Goal: Information Seeking & Learning: Learn about a topic

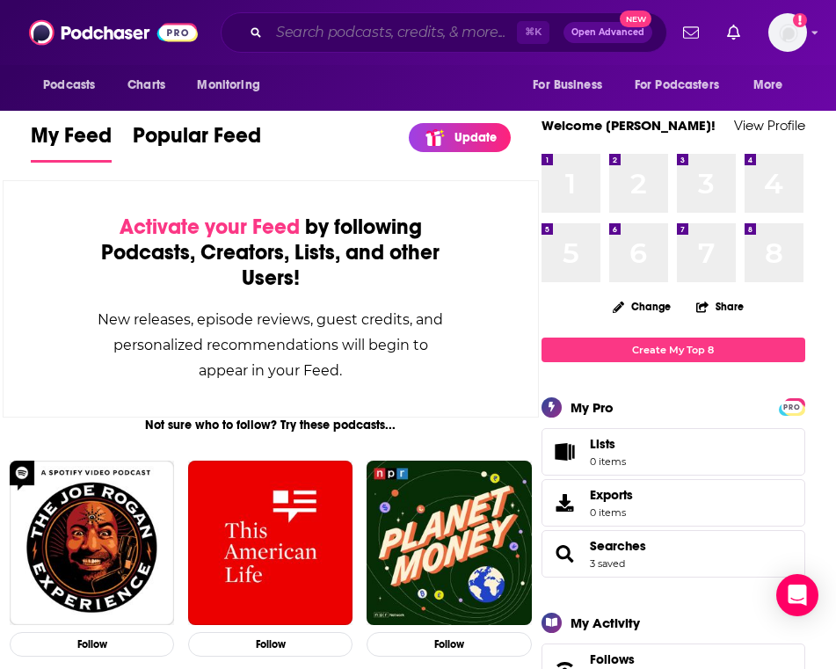
click at [332, 34] on input "Search podcasts, credits, & more..." at bounding box center [393, 32] width 248 height 28
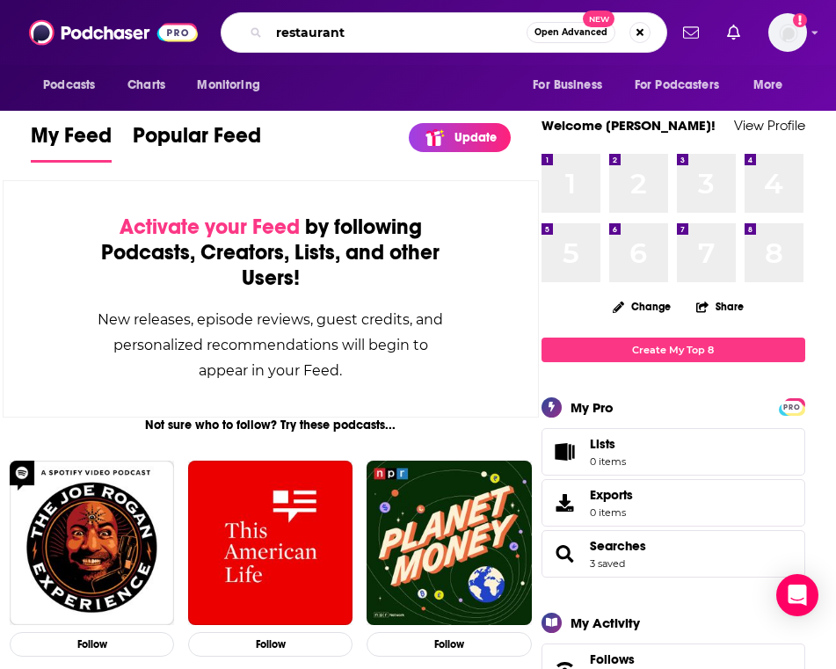
type input "restaurant"
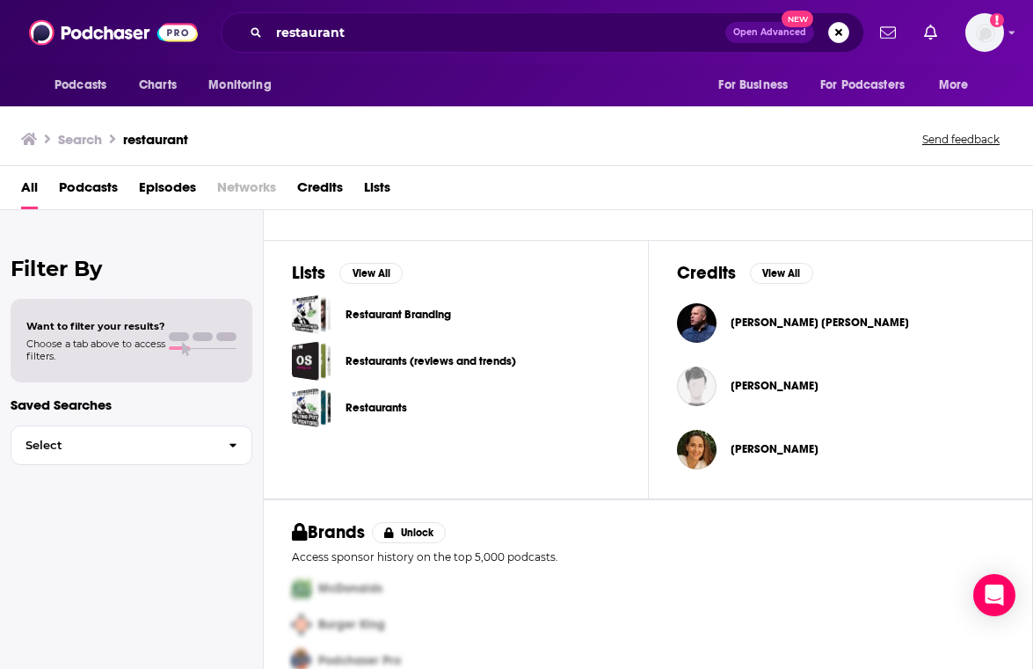
scroll to position [531, 0]
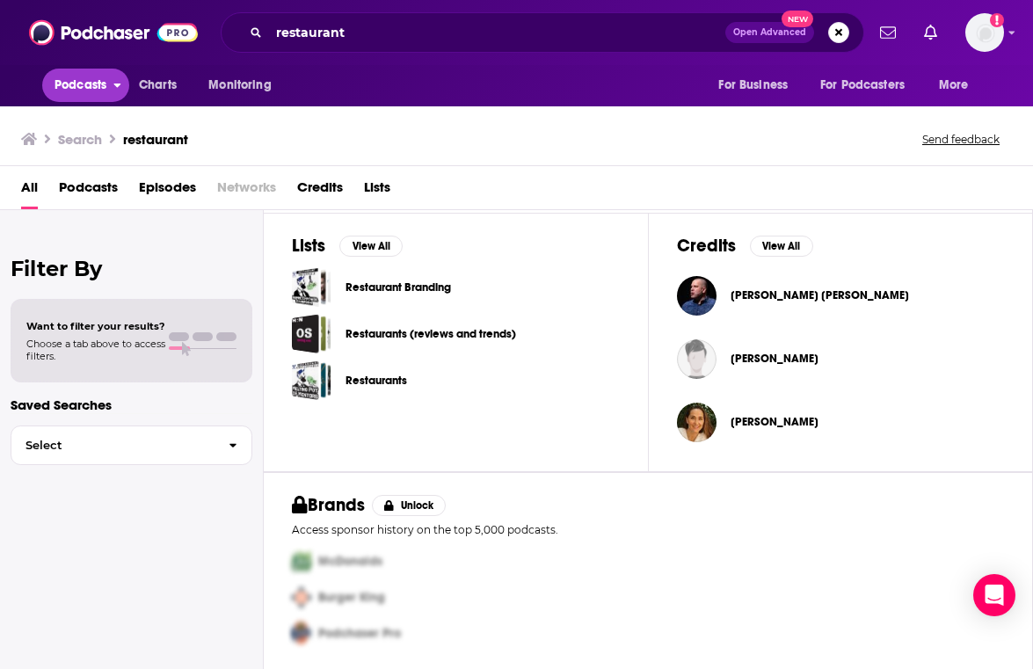
click at [62, 85] on span "Podcasts" at bounding box center [81, 85] width 52 height 25
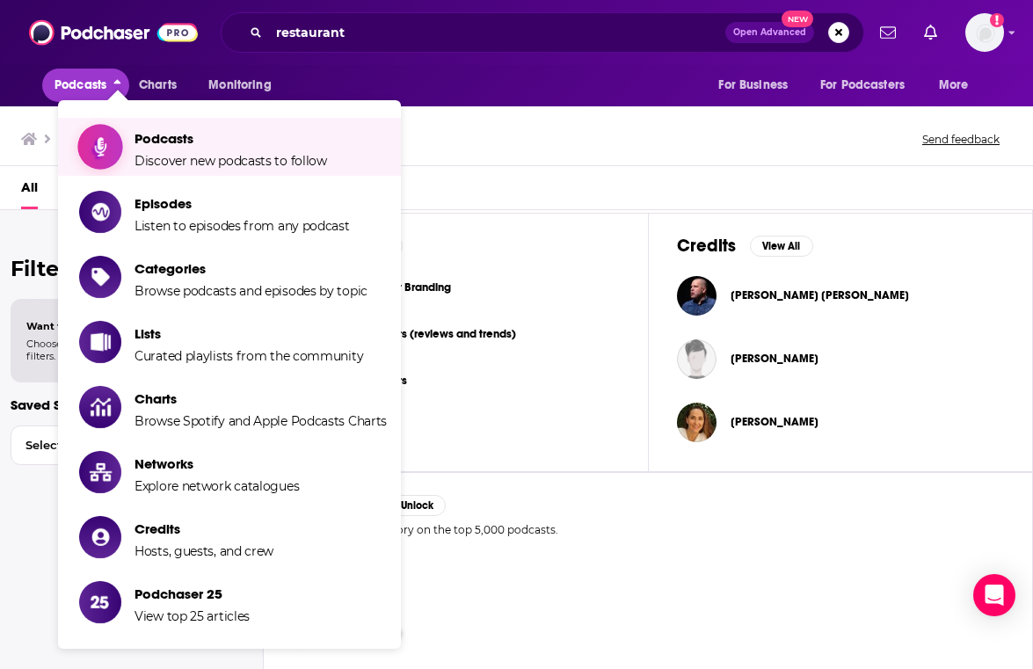
click at [133, 152] on link "Podcasts Discover new podcasts to follow" at bounding box center [233, 147] width 308 height 44
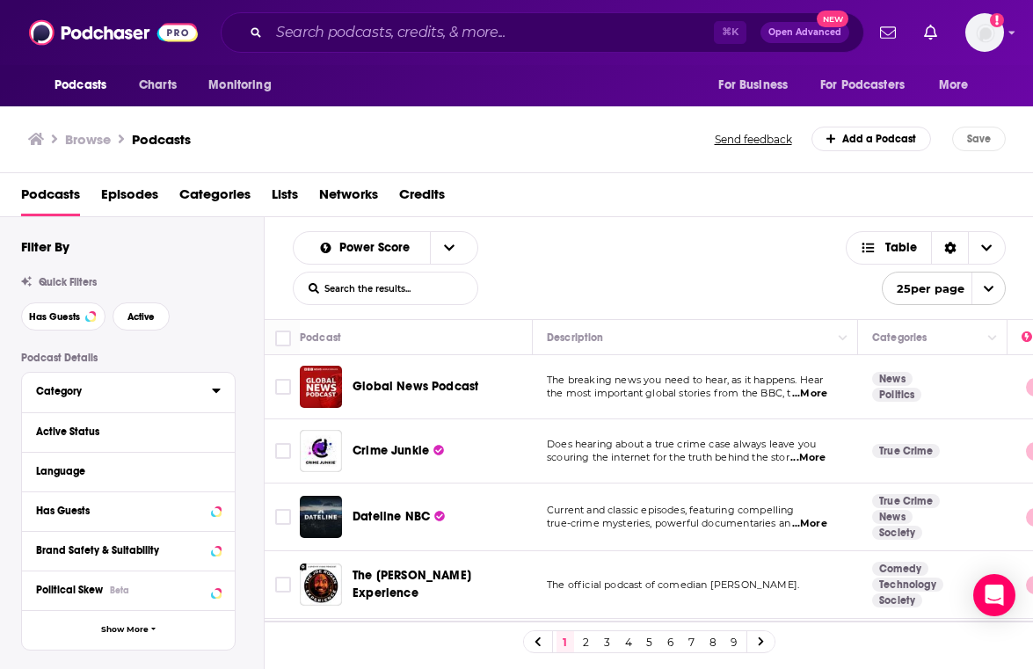
click at [62, 390] on div "Category" at bounding box center [118, 391] width 164 height 12
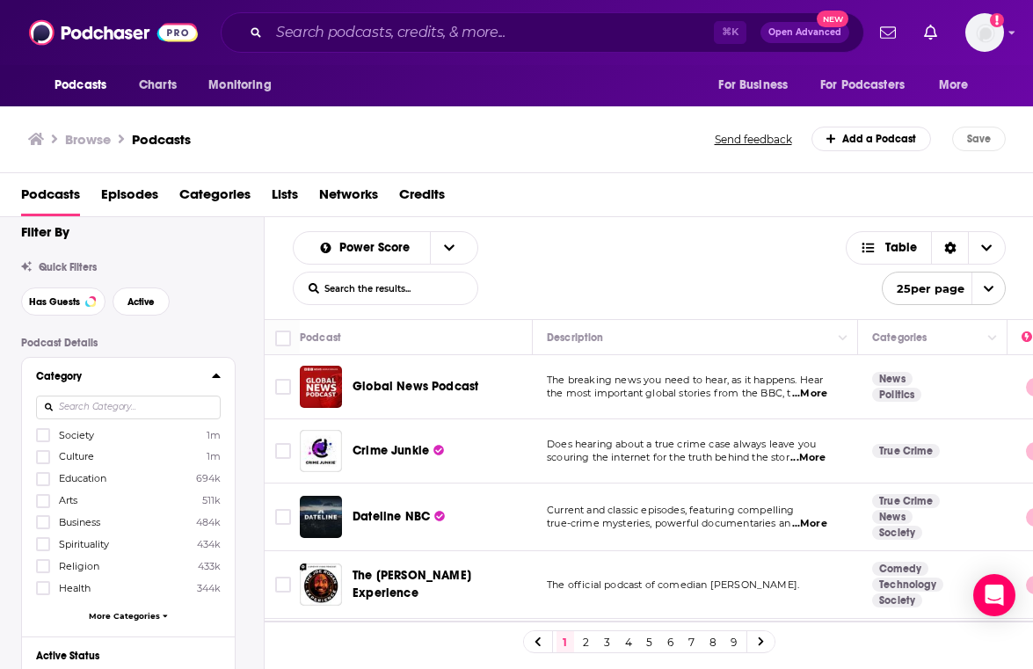
scroll to position [19, 0]
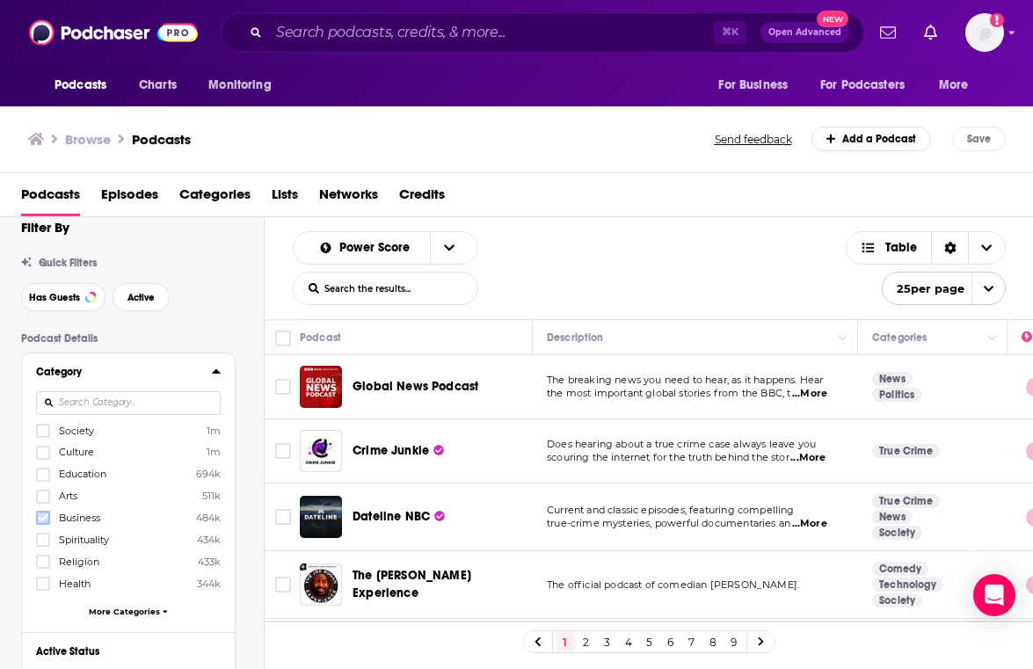
click at [47, 518] on icon at bounding box center [43, 518] width 11 height 11
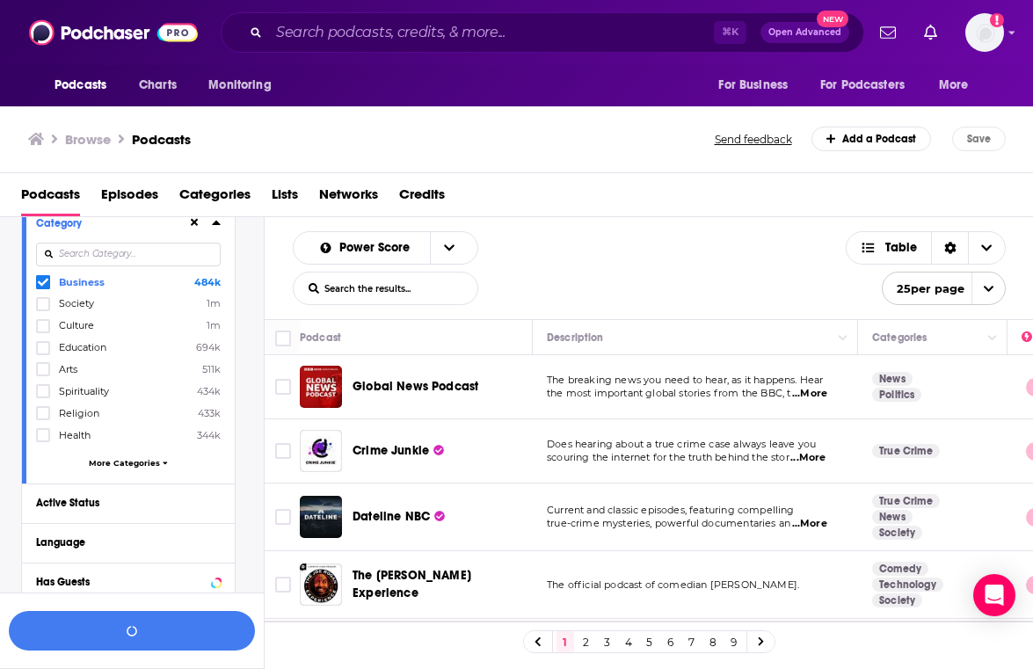
scroll to position [179, 0]
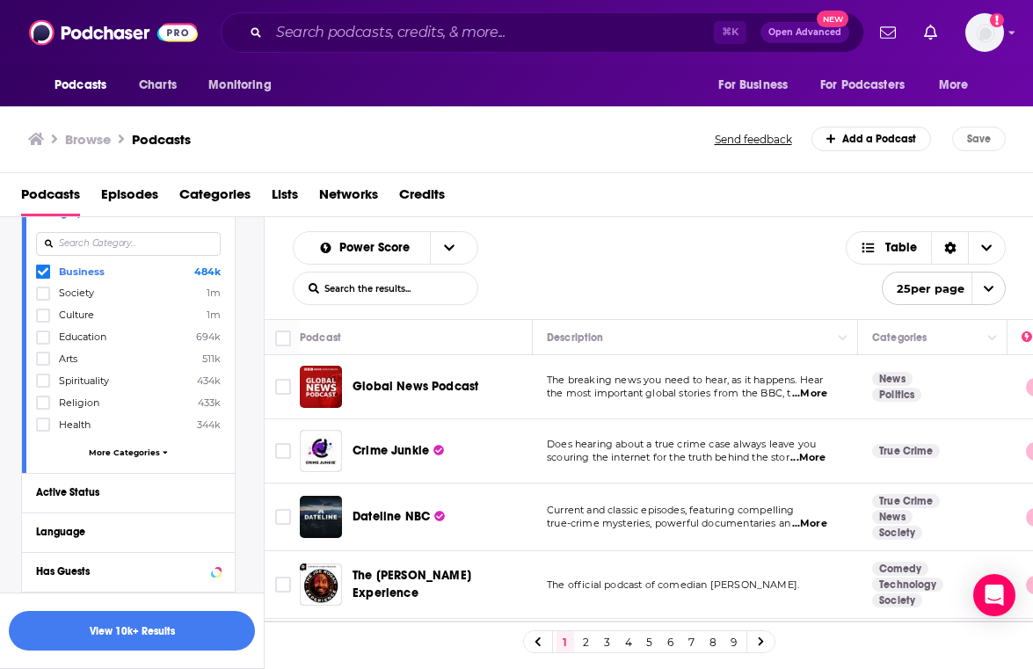
click at [139, 453] on span "More Categories" at bounding box center [124, 453] width 71 height 10
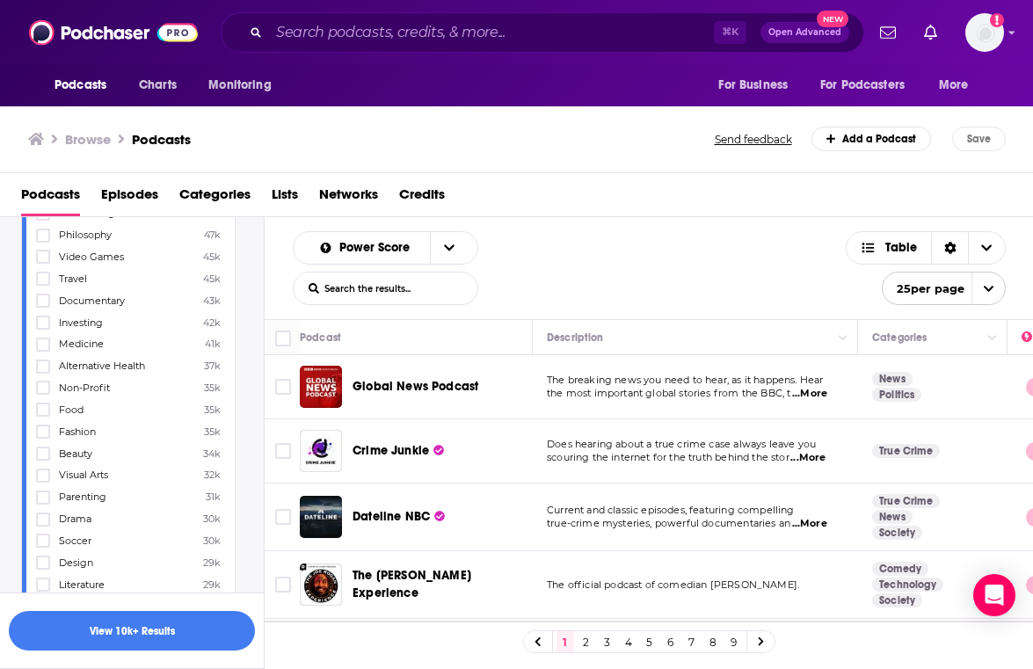
scroll to position [981, 0]
click at [46, 403] on icon at bounding box center [43, 408] width 11 height 11
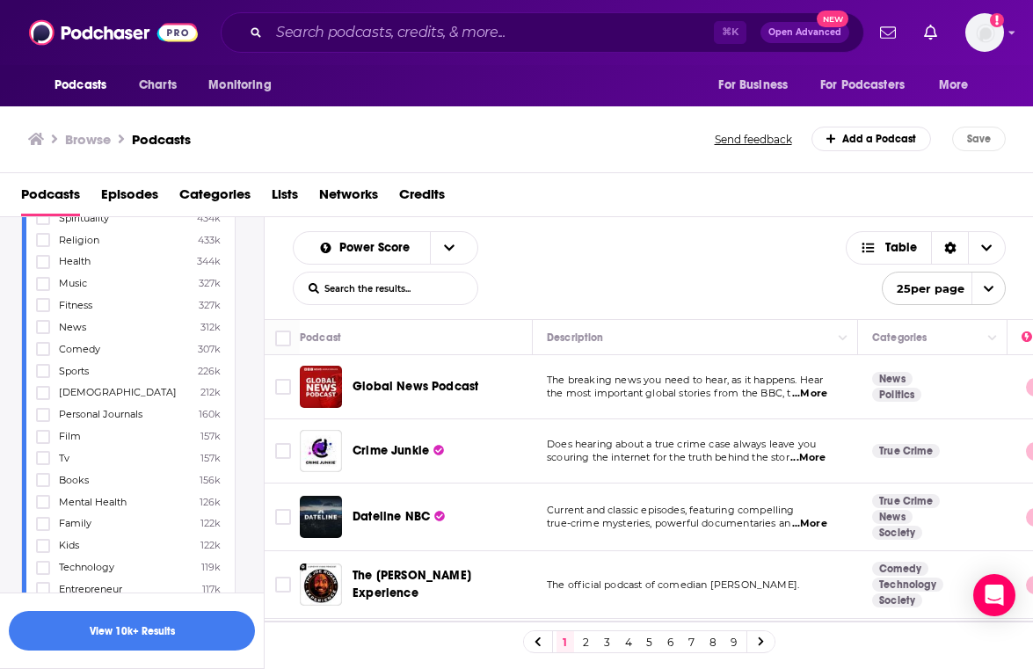
scroll to position [0, 0]
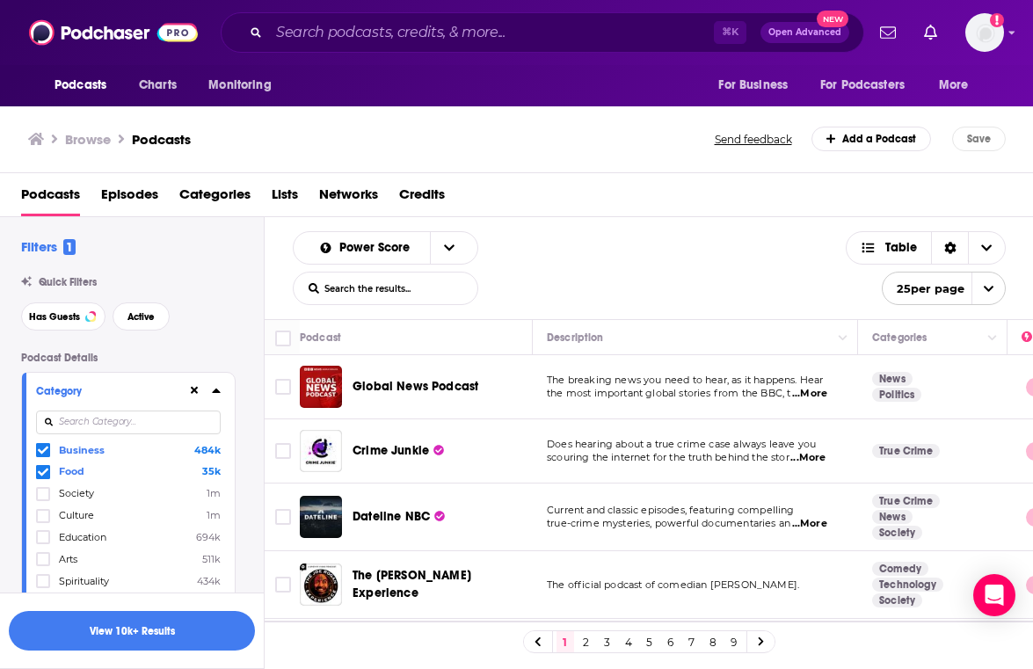
click at [217, 388] on icon at bounding box center [216, 390] width 9 height 14
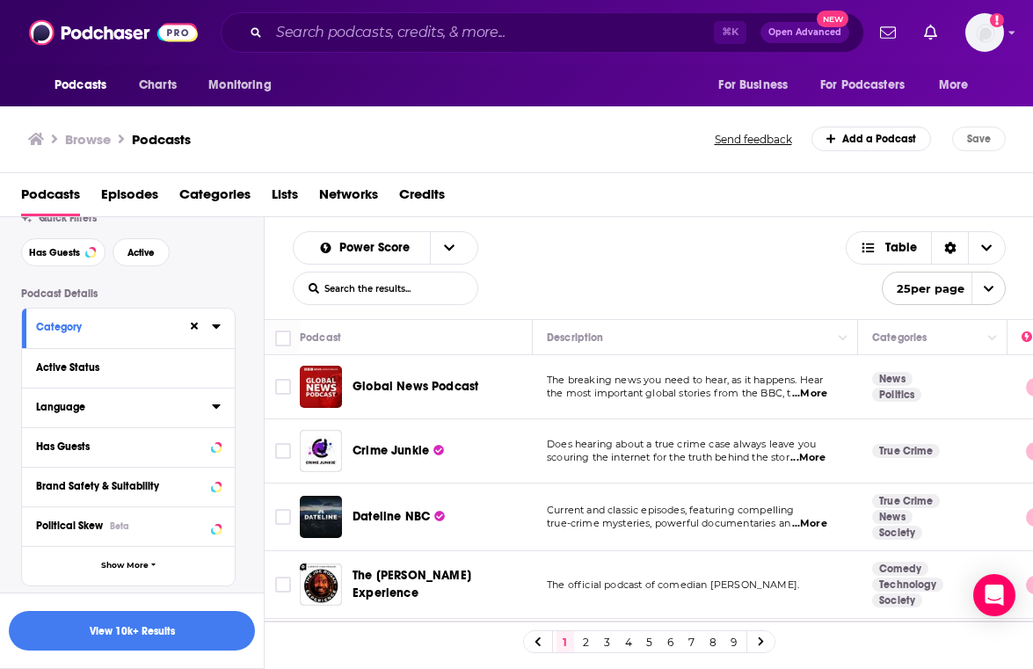
scroll to position [65, 0]
click at [161, 361] on button "Active Status" at bounding box center [111, 366] width 151 height 22
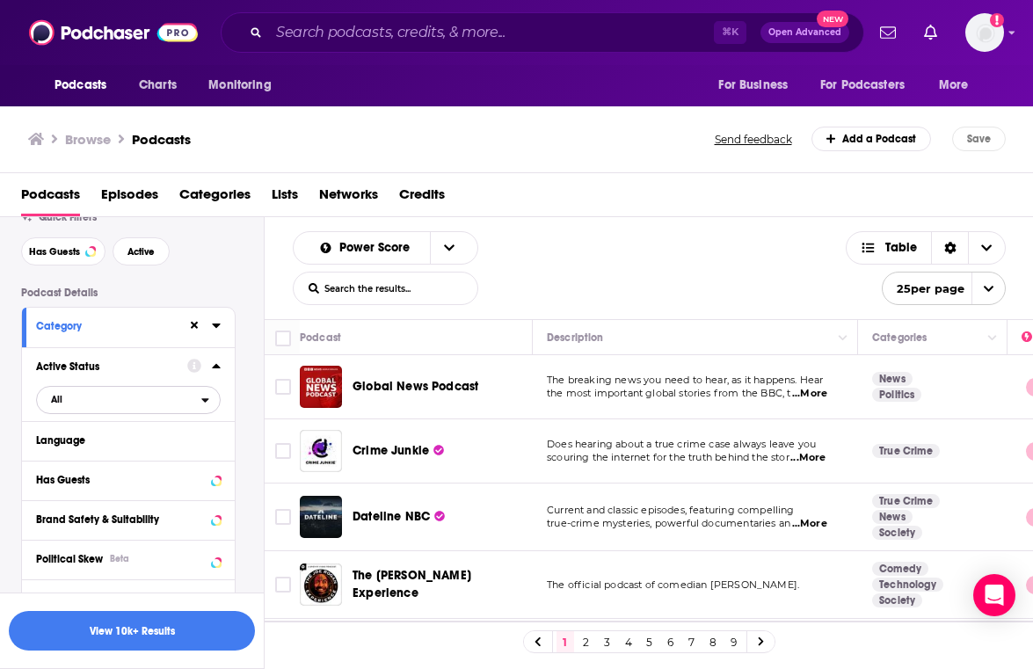
click at [119, 406] on span "All" at bounding box center [119, 399] width 164 height 23
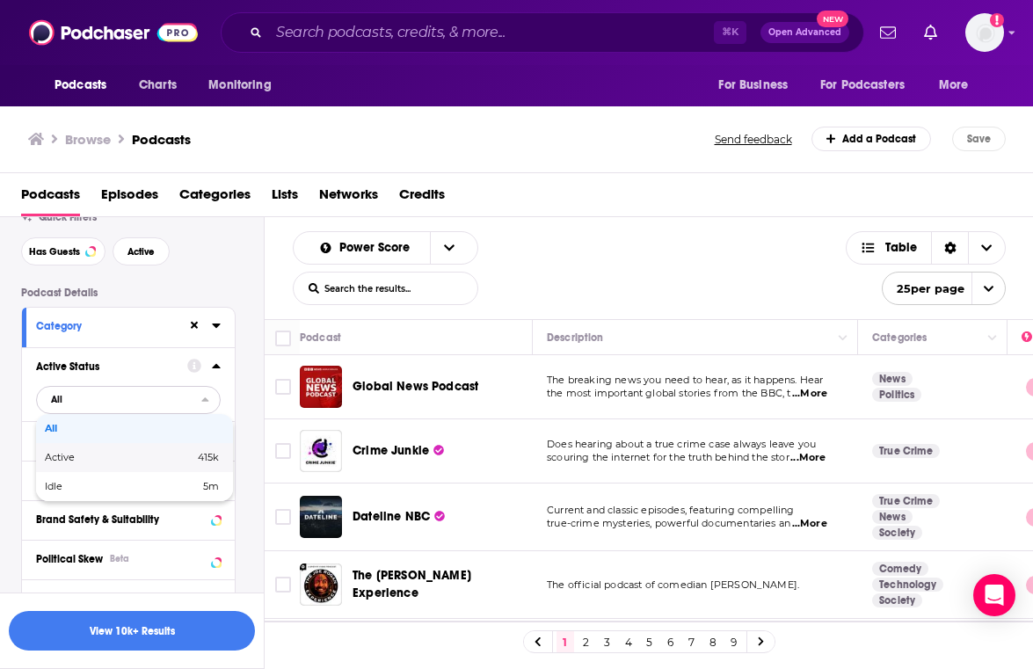
click at [98, 454] on span "Active" at bounding box center [90, 458] width 90 height 10
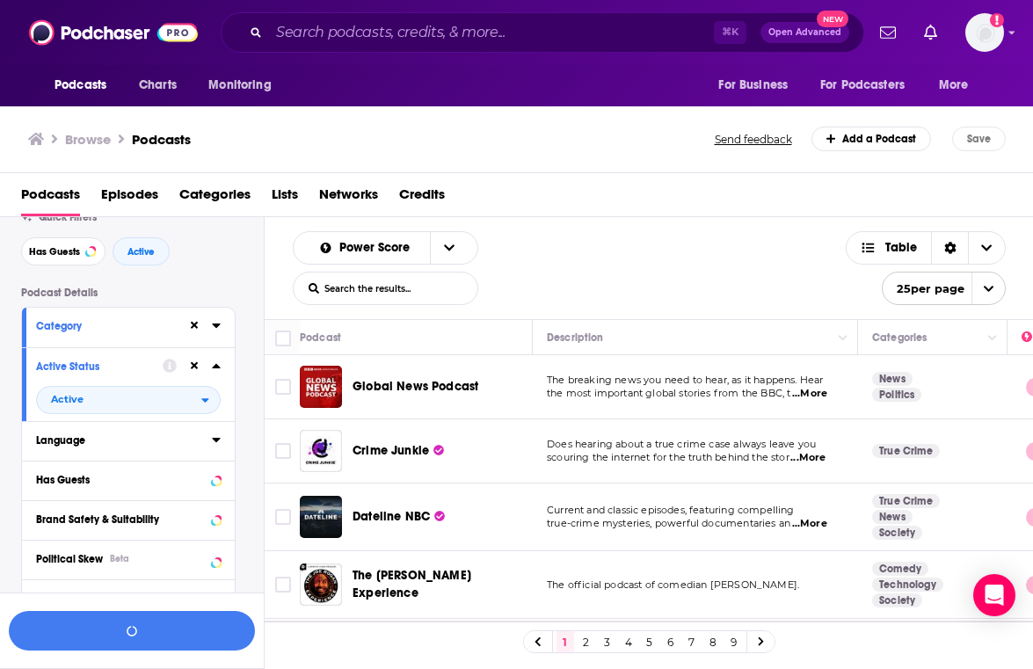
click at [105, 450] on button "Language" at bounding box center [124, 440] width 176 height 22
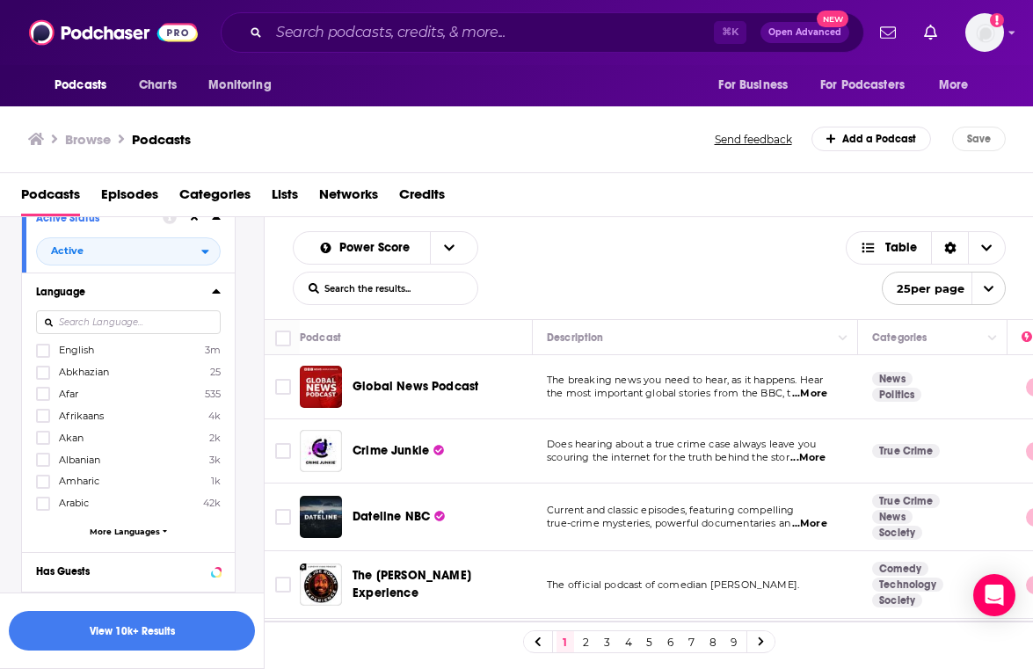
scroll to position [222, 0]
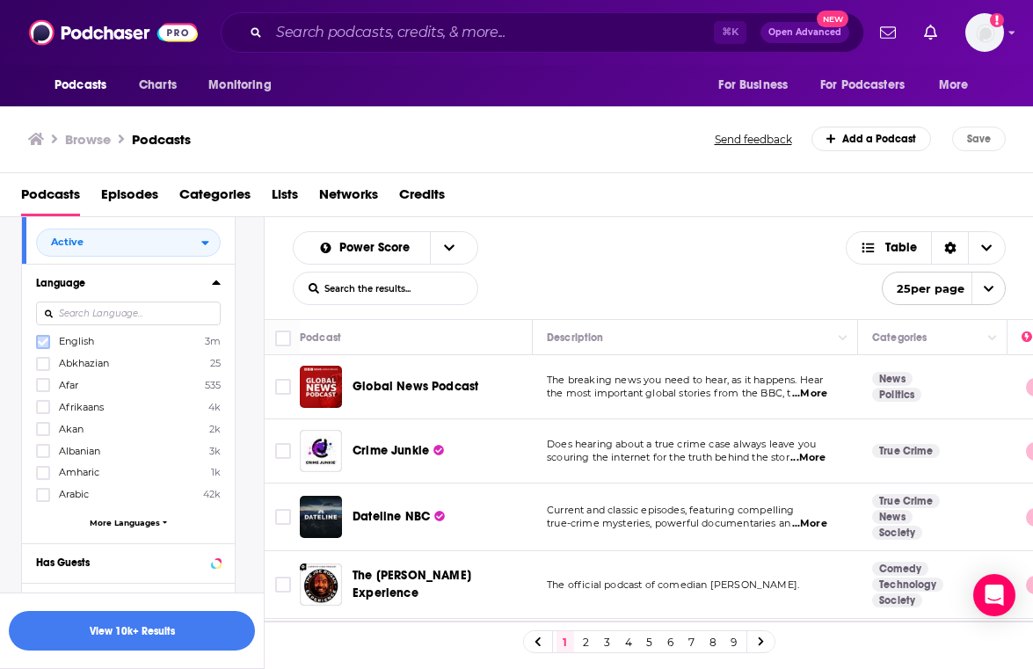
click at [44, 345] on icon at bounding box center [43, 342] width 11 height 8
click at [217, 288] on icon at bounding box center [216, 282] width 9 height 14
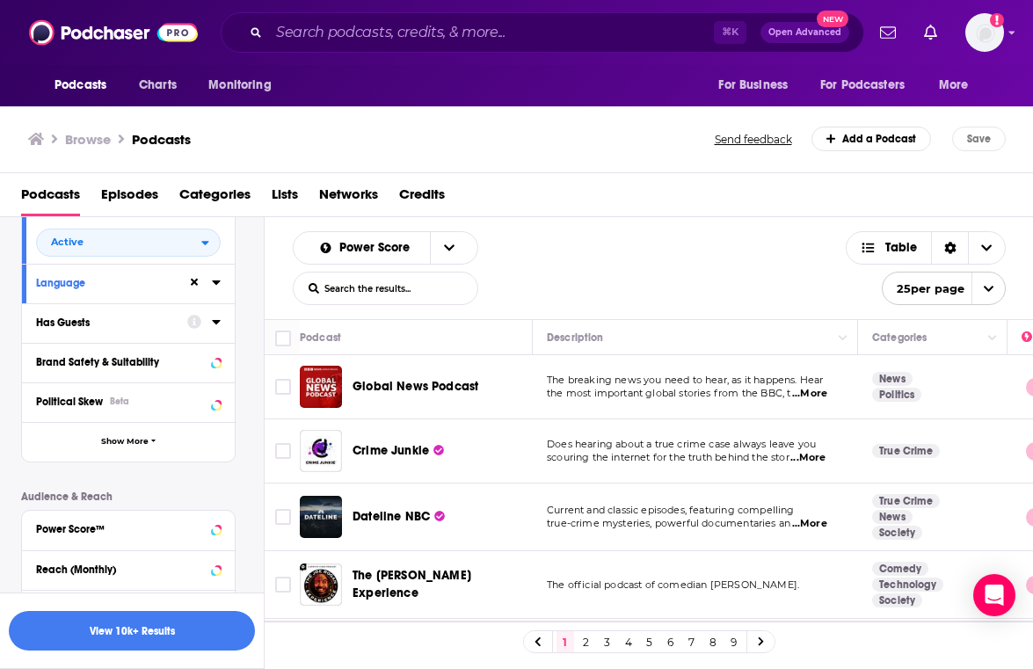
click at [215, 327] on icon at bounding box center [216, 322] width 9 height 14
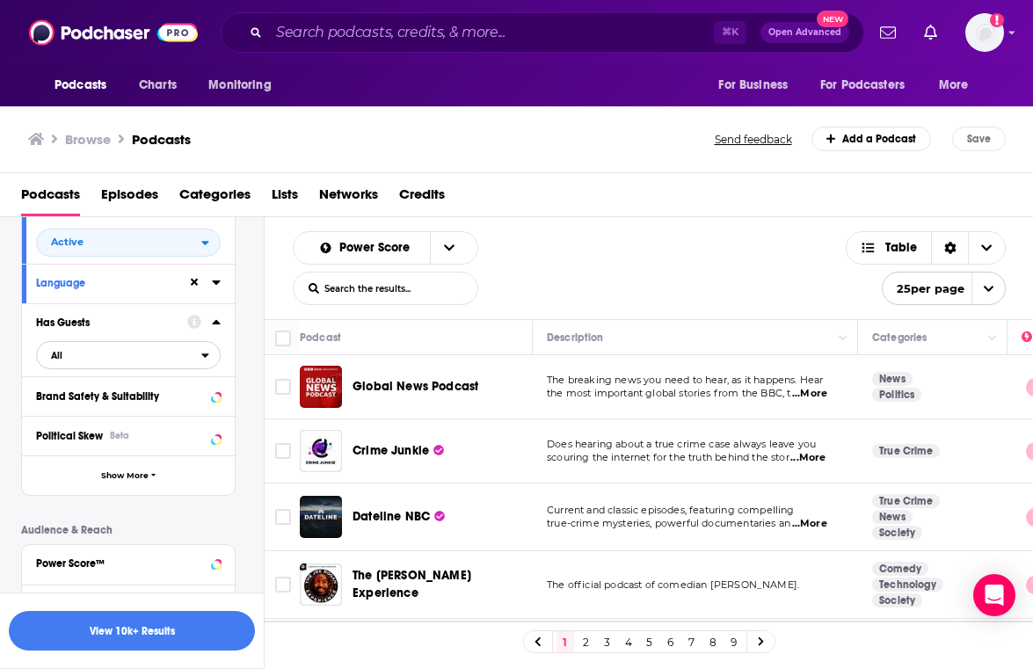
click at [84, 356] on span "All" at bounding box center [119, 355] width 164 height 23
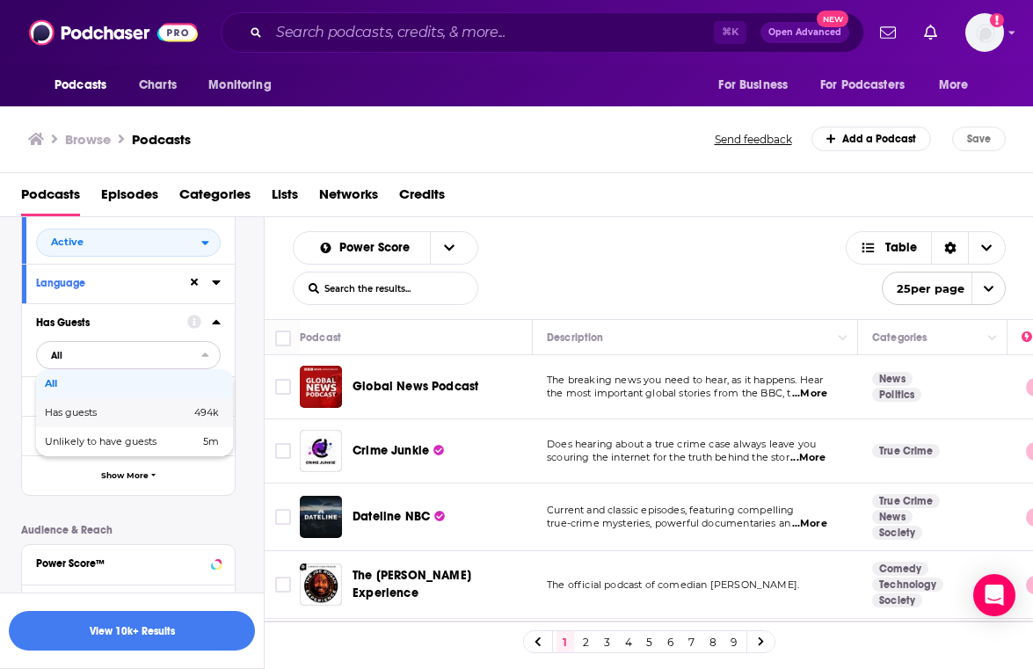
click at [73, 411] on span "Has guests" at bounding box center [94, 413] width 98 height 10
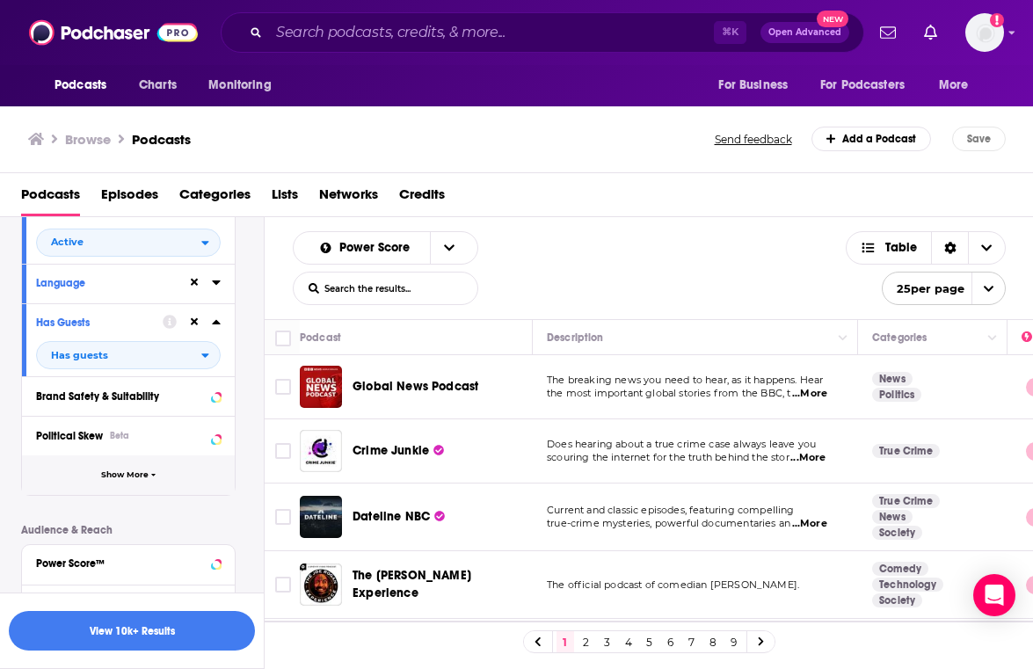
click at [163, 486] on button "Show More" at bounding box center [128, 475] width 213 height 40
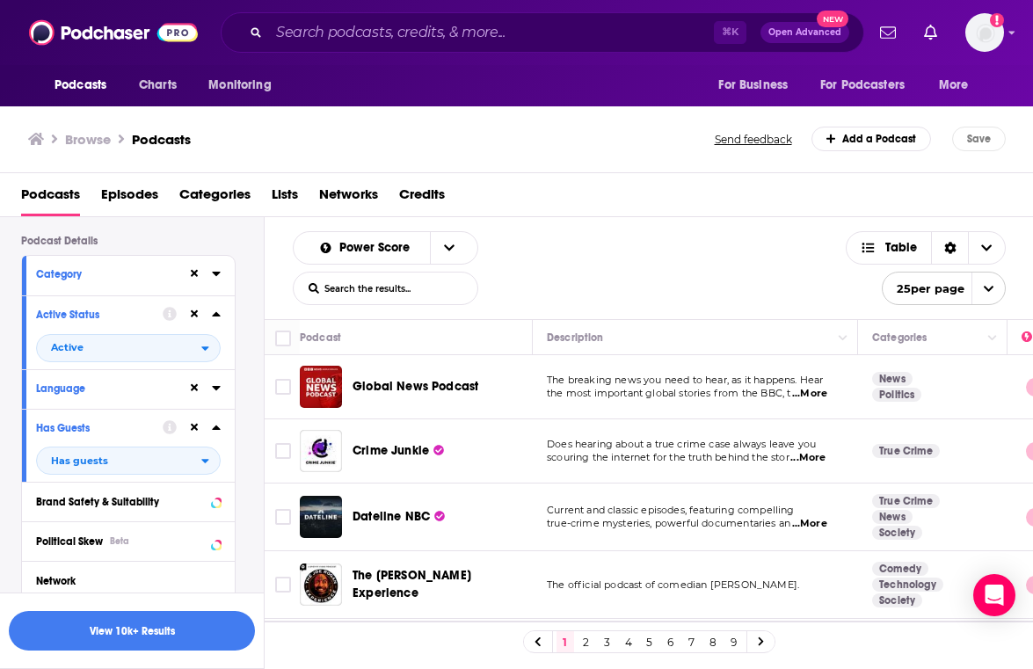
scroll to position [119, 0]
click at [172, 635] on button "View 10k+ Results" at bounding box center [132, 631] width 246 height 40
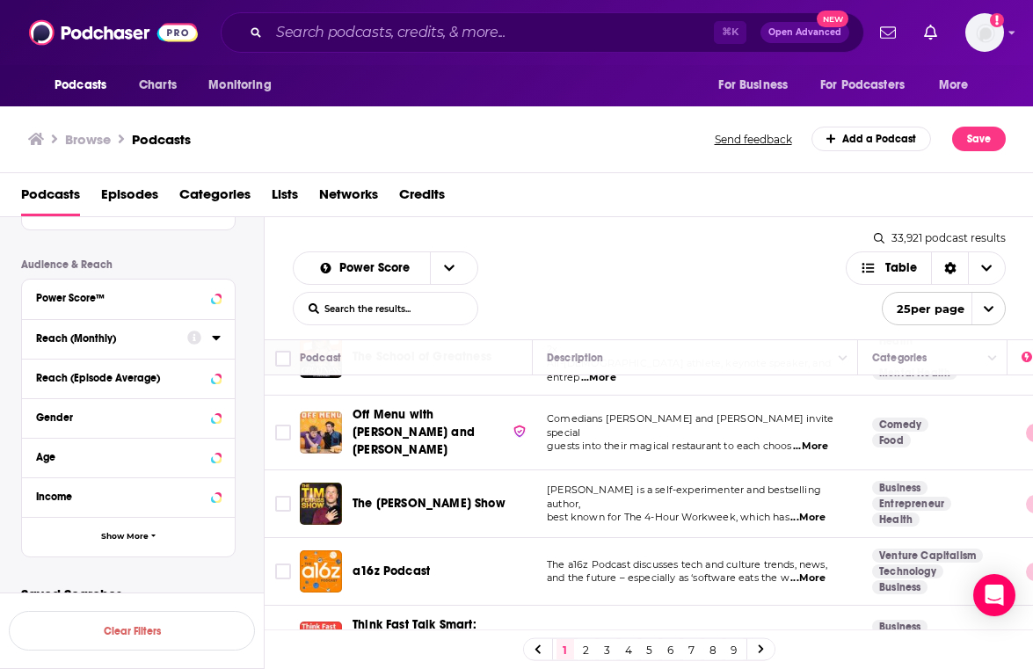
scroll to position [846, 0]
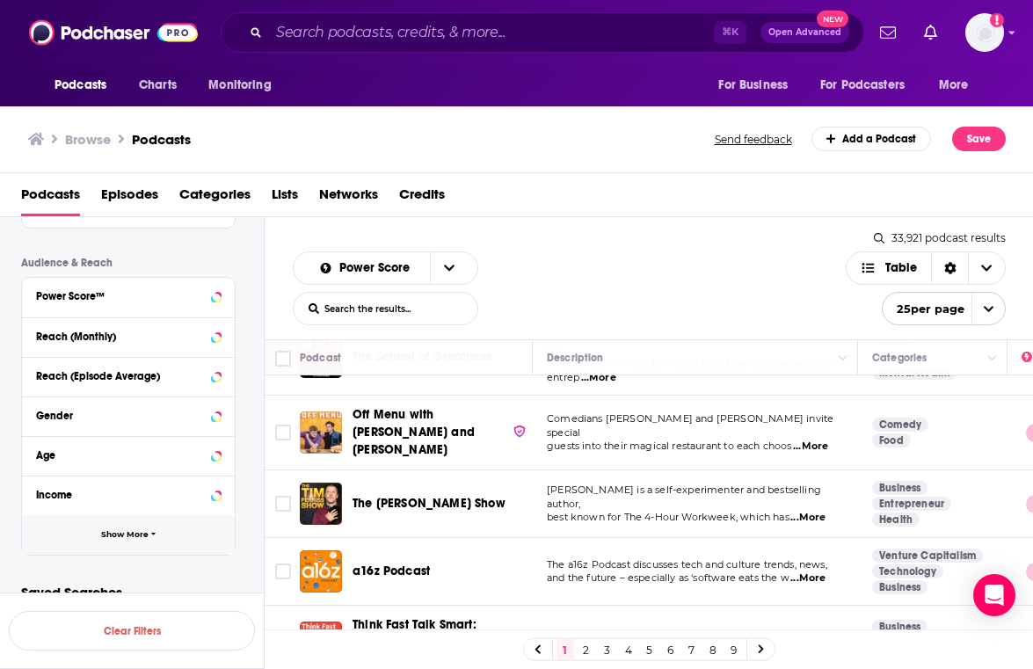
click at [148, 540] on button "Show More" at bounding box center [128, 535] width 213 height 40
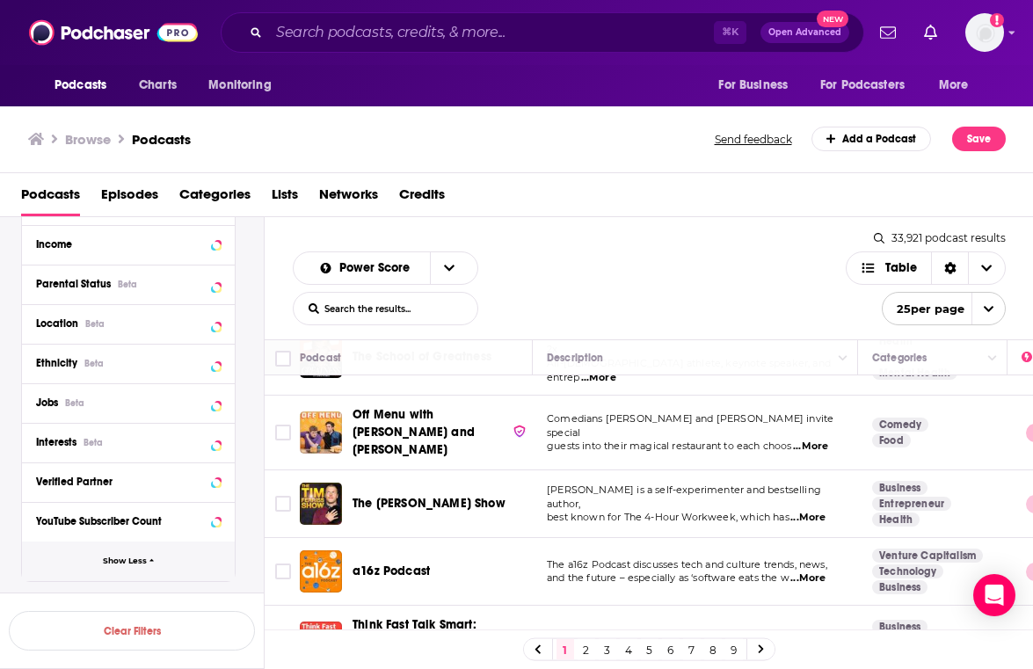
scroll to position [1100, 0]
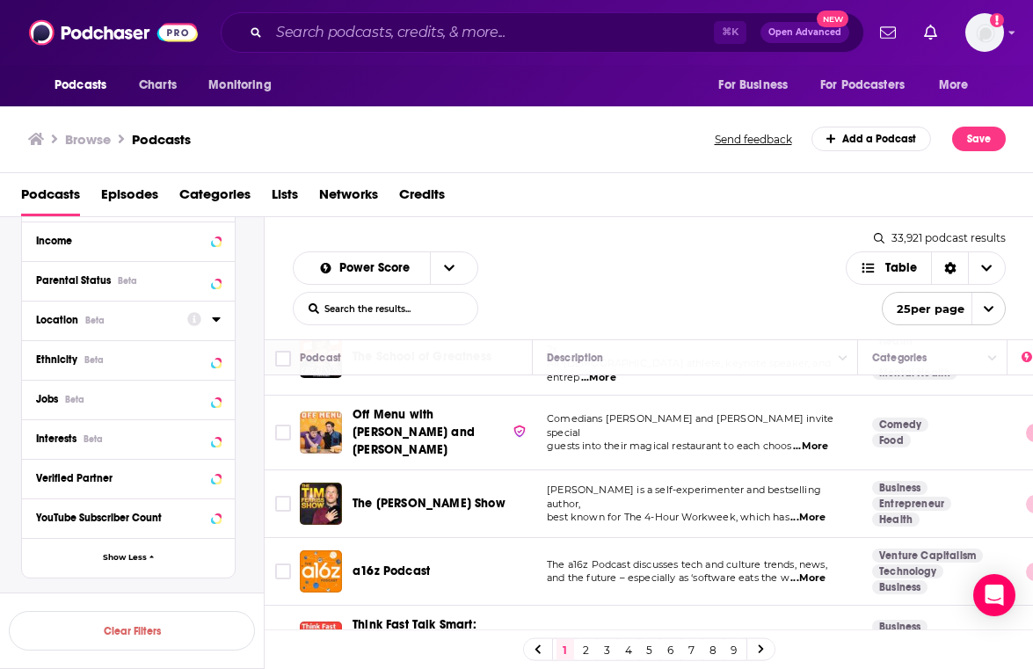
click at [146, 326] on div "Location Beta" at bounding box center [106, 320] width 140 height 12
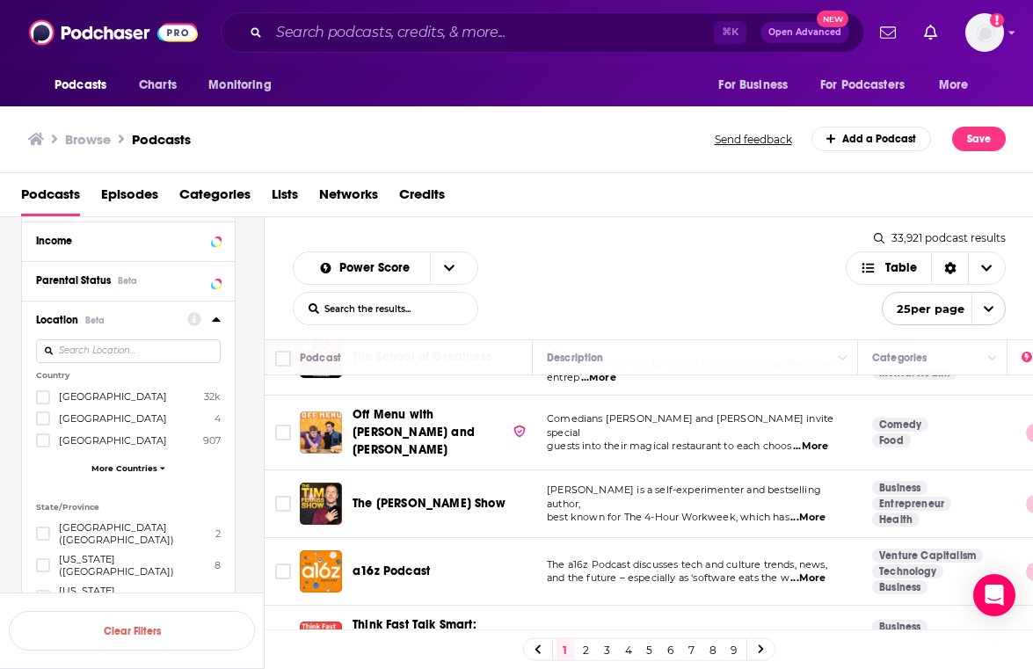
click at [41, 411] on div "United States 32k Argentina 4 Australia 907 More Countries" at bounding box center [128, 436] width 185 height 93
click at [42, 401] on icon at bounding box center [43, 397] width 11 height 8
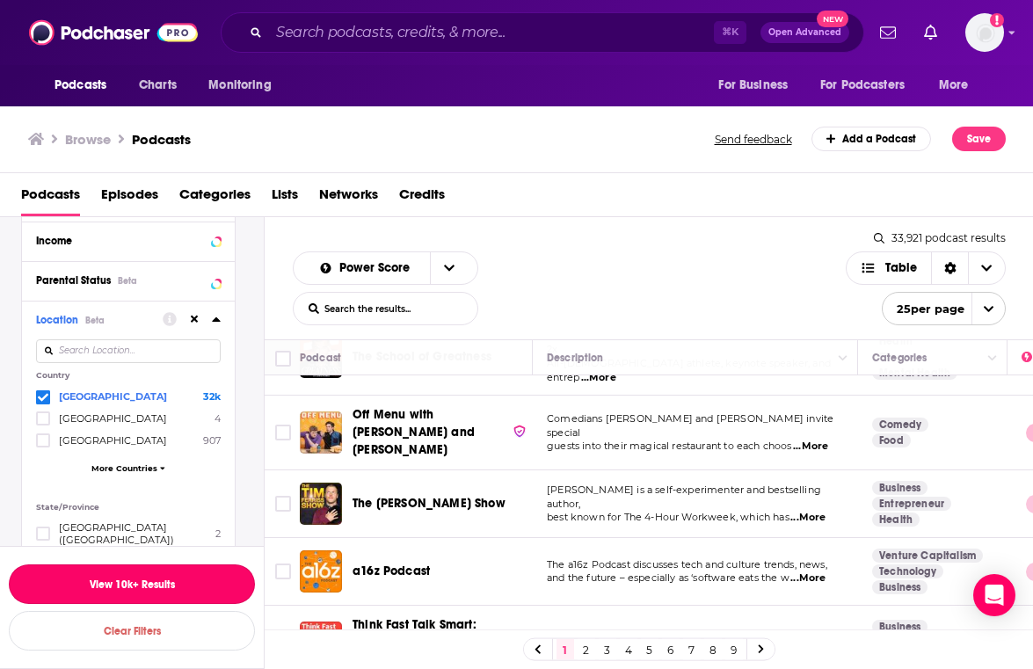
click at [136, 590] on button "View 10k+ Results" at bounding box center [132, 585] width 246 height 40
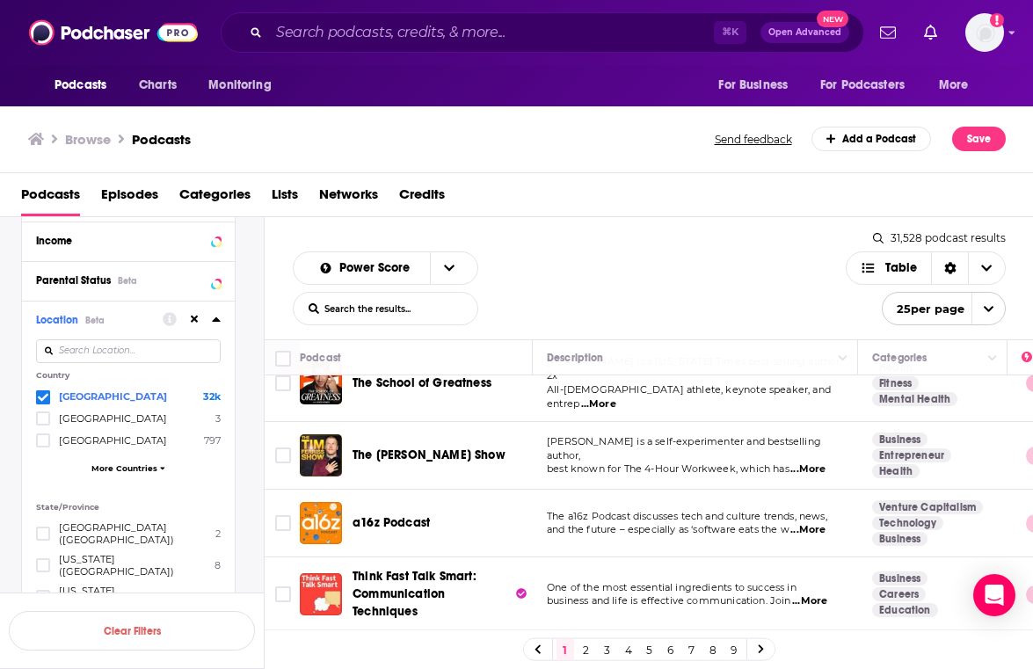
scroll to position [124, 0]
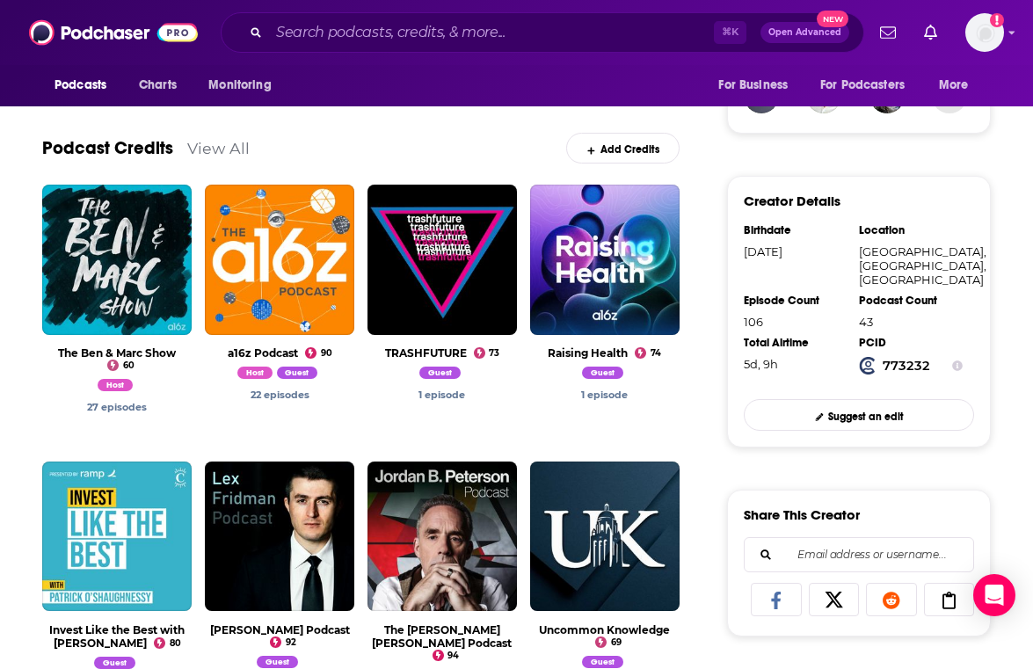
scroll to position [495, 0]
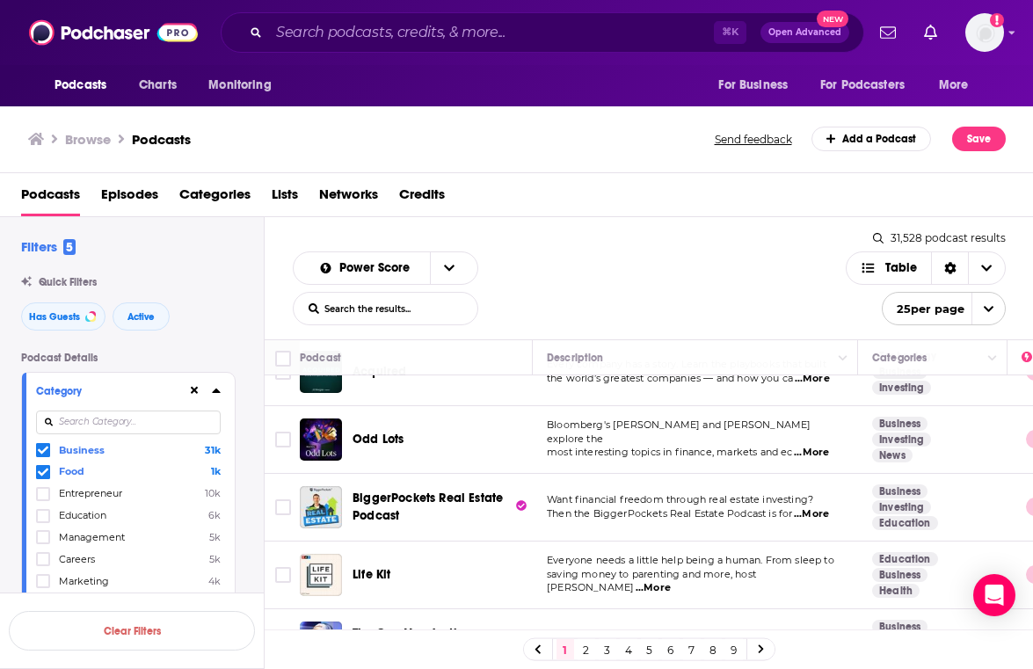
scroll to position [1422, 0]
click at [40, 453] on icon at bounding box center [43, 451] width 11 height 8
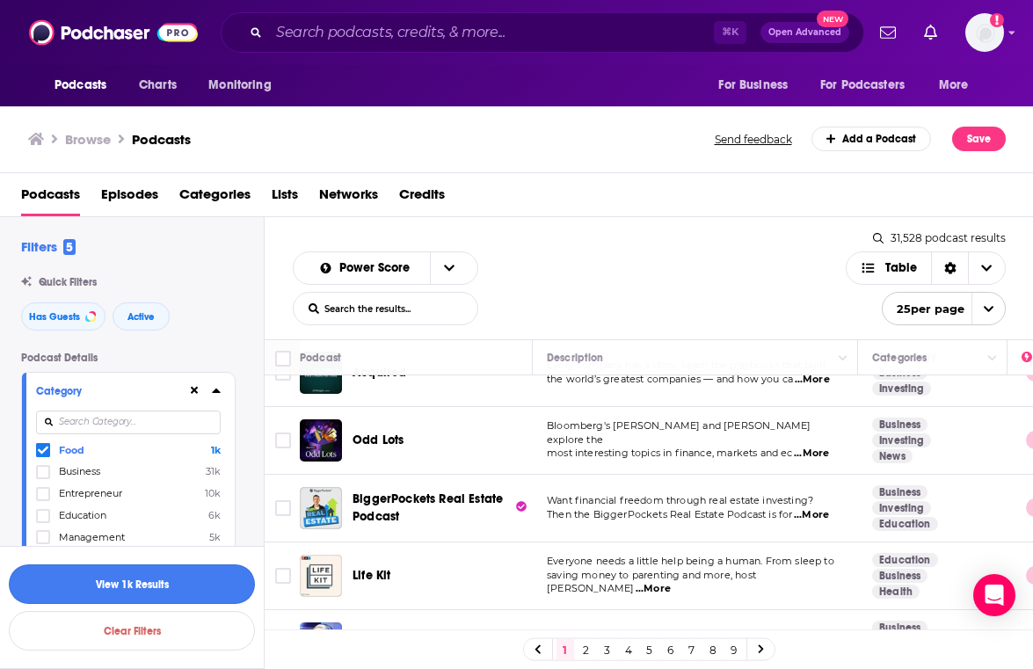
click at [193, 590] on button "View 1k Results" at bounding box center [132, 585] width 246 height 40
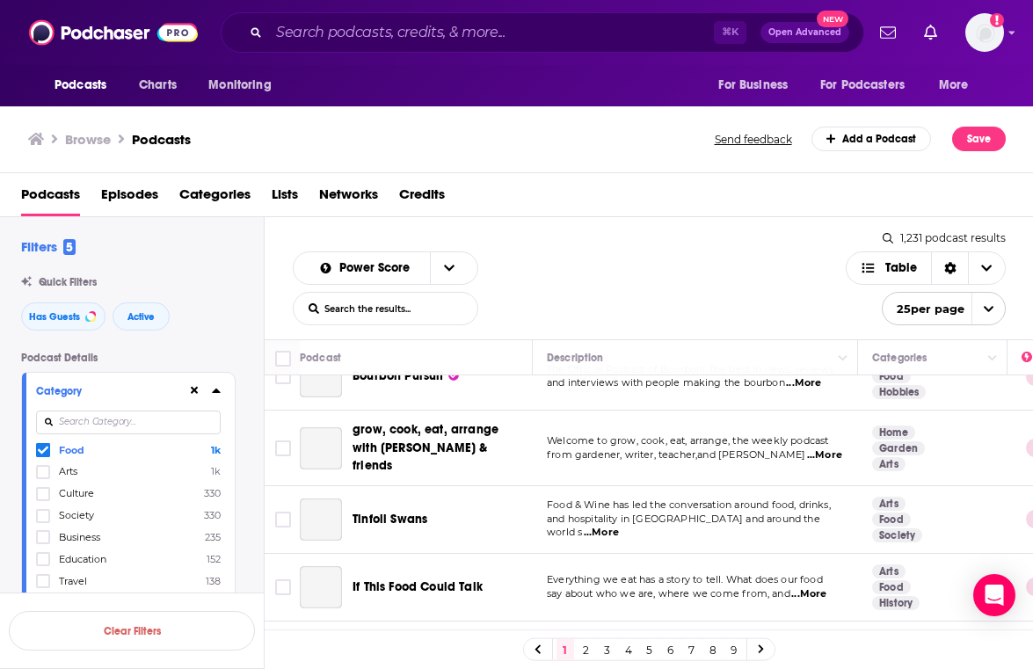
scroll to position [1419, 0]
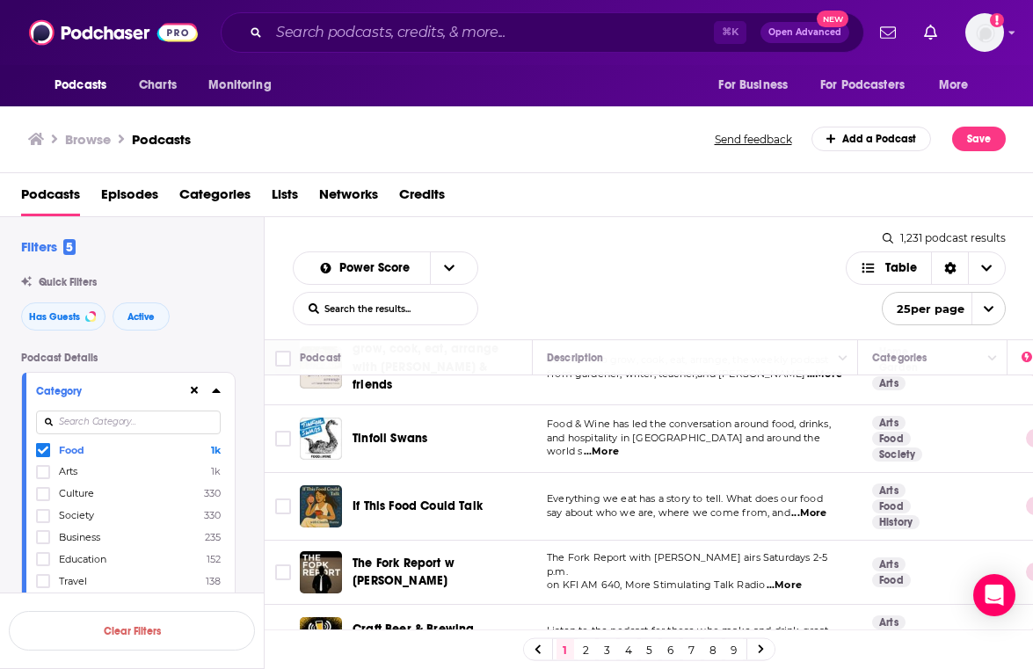
click at [725, 263] on div "Power Score List Search Input Search the results... Table" at bounding box center [569, 288] width 553 height 74
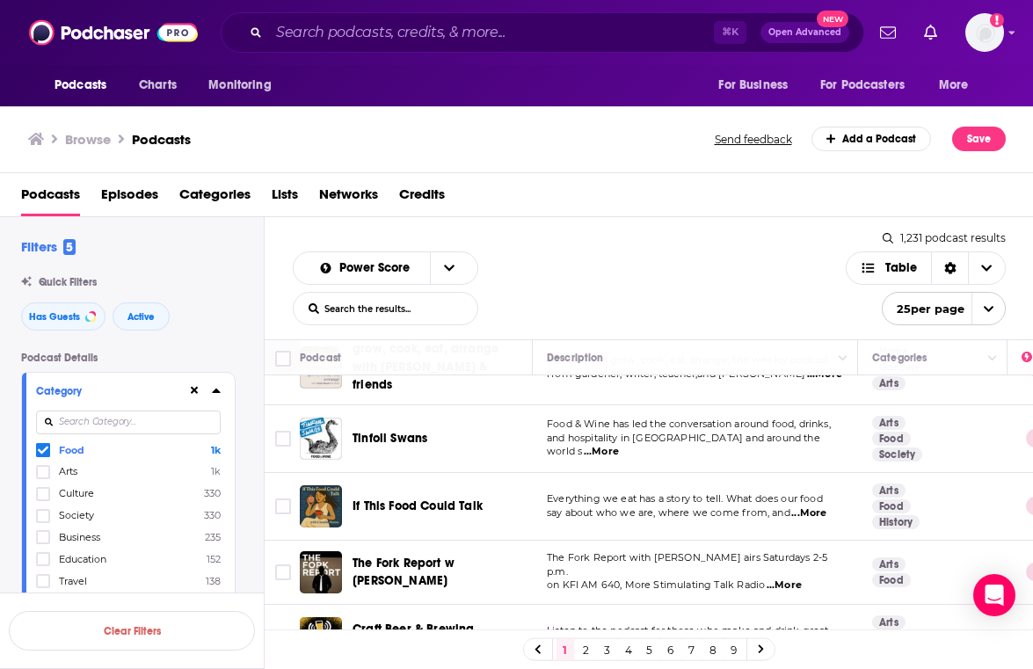
click at [732, 551] on span "The Fork Report with Neil Saavedra airs Saturdays 2-5 p.m." at bounding box center [687, 564] width 281 height 26
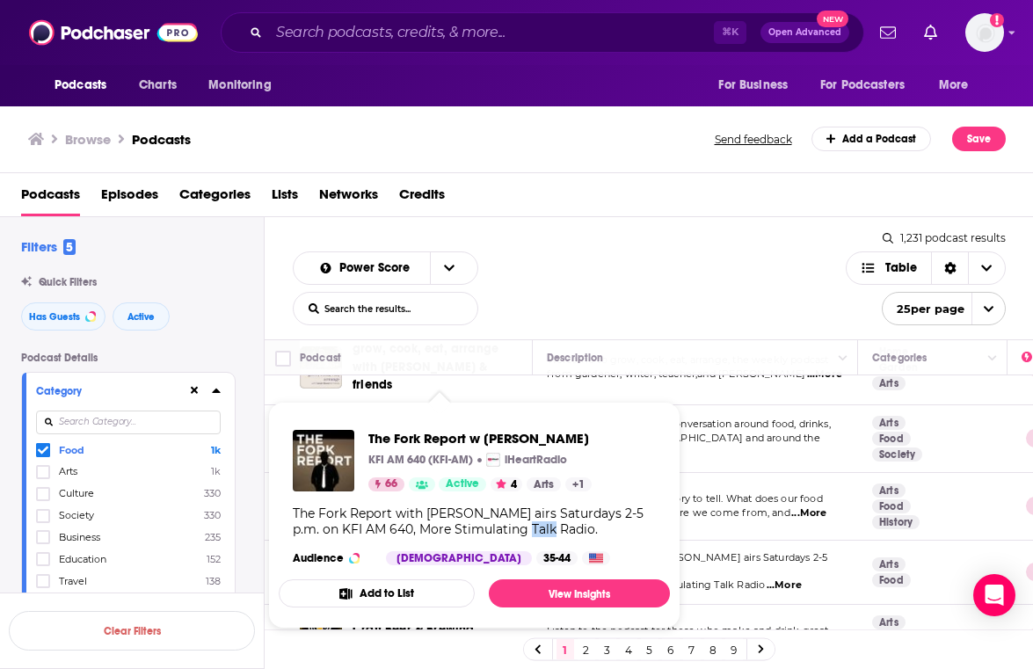
click at [697, 277] on div "Power Score List Search Input Search the results... Table" at bounding box center [569, 288] width 553 height 74
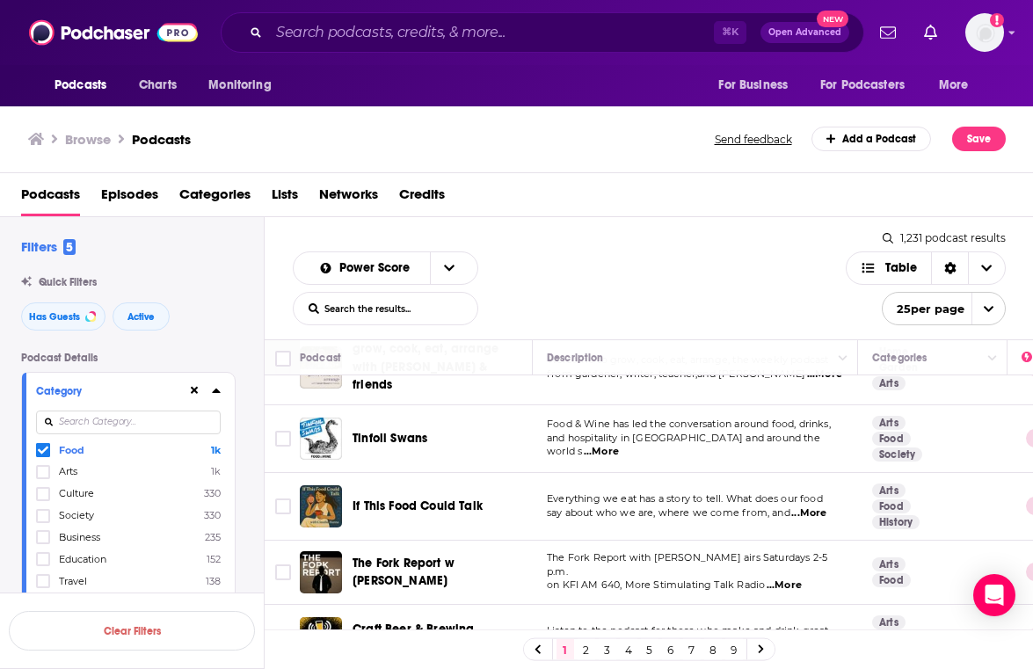
click at [439, 551] on div "The Fork Report w Neil Saavedra" at bounding box center [444, 572] width 183 height 42
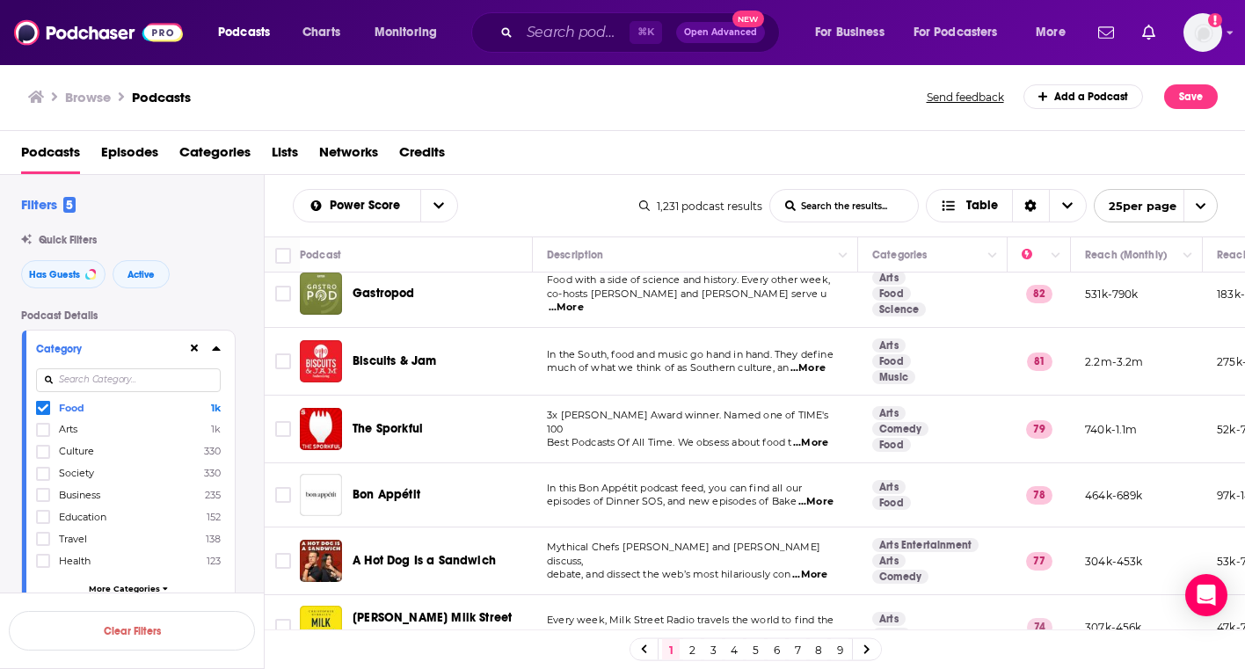
scroll to position [0, 0]
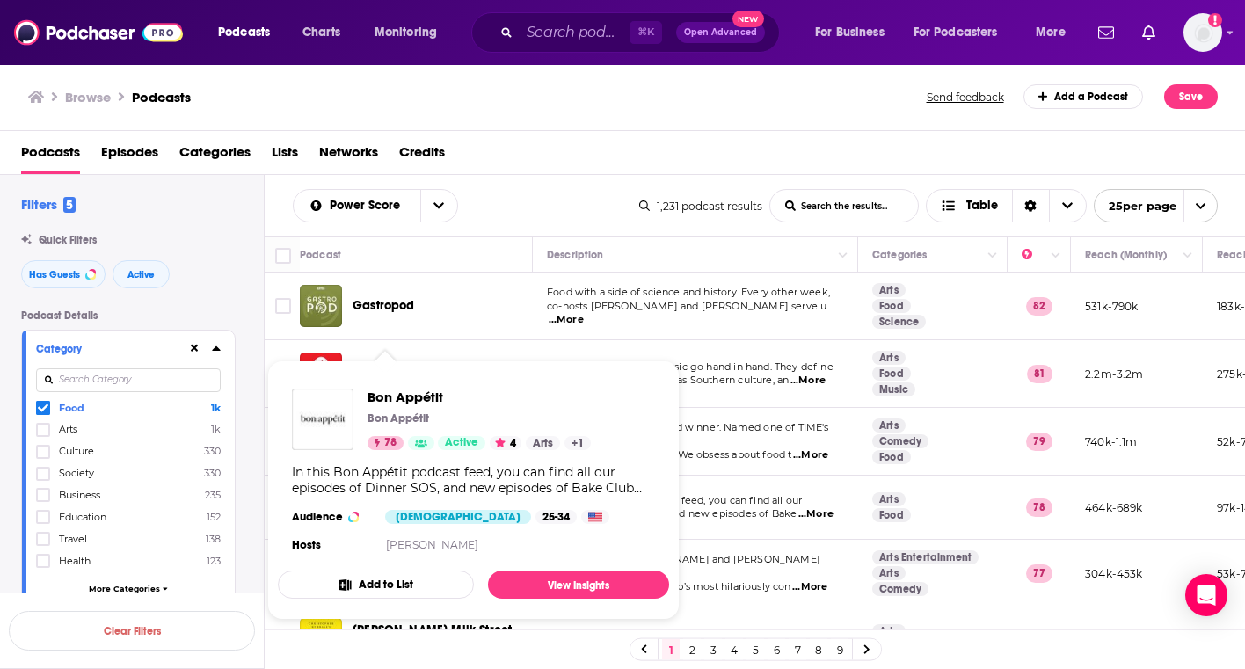
click at [723, 118] on div "Browse Podcasts Send feedback Add a Podcast Save" at bounding box center [623, 97] width 1246 height 68
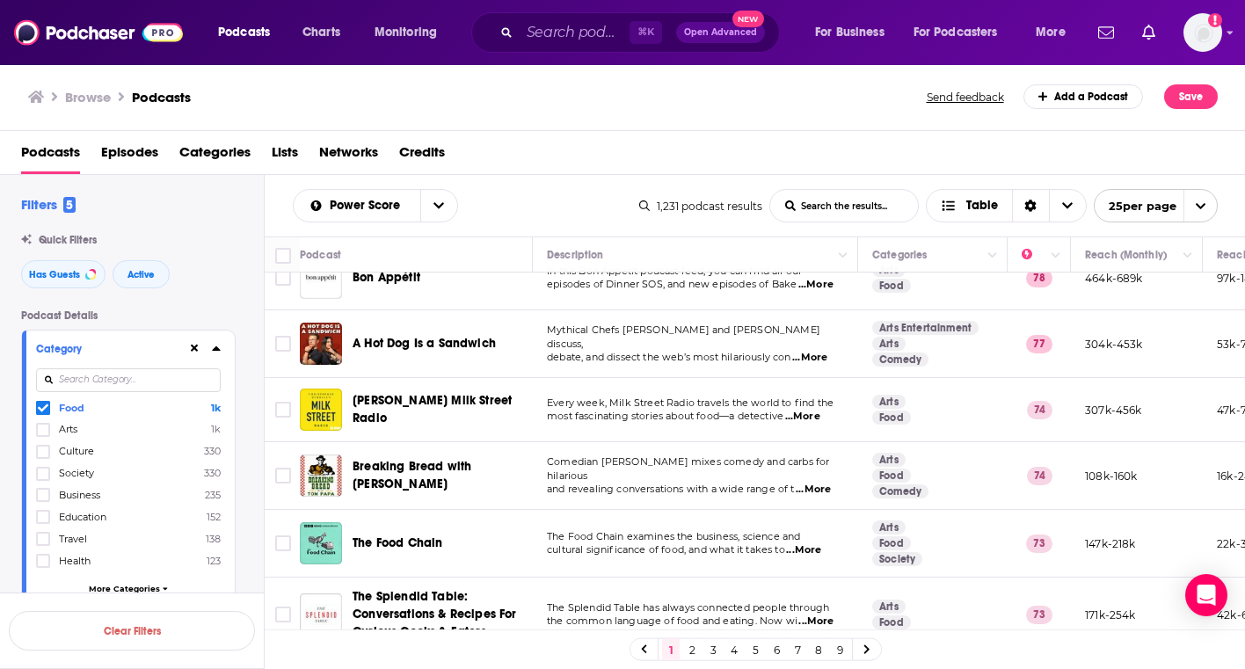
scroll to position [235, 0]
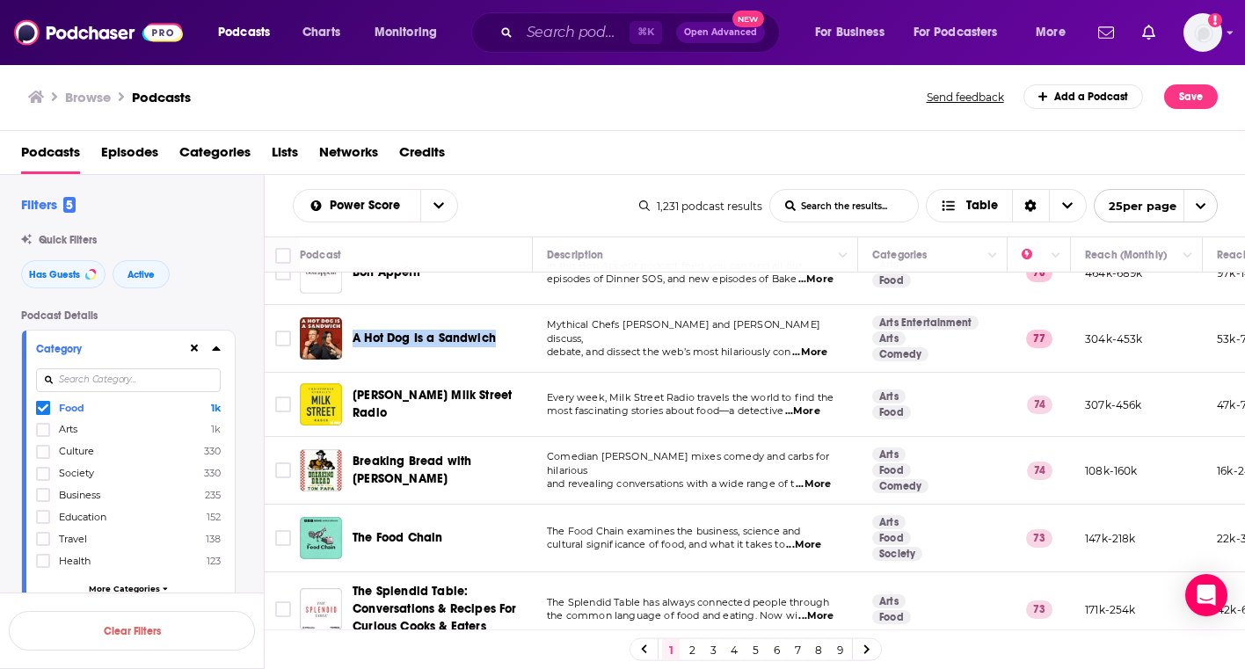
click at [634, 123] on div "Browse Podcasts Send feedback Add a Podcast Save" at bounding box center [623, 97] width 1246 height 68
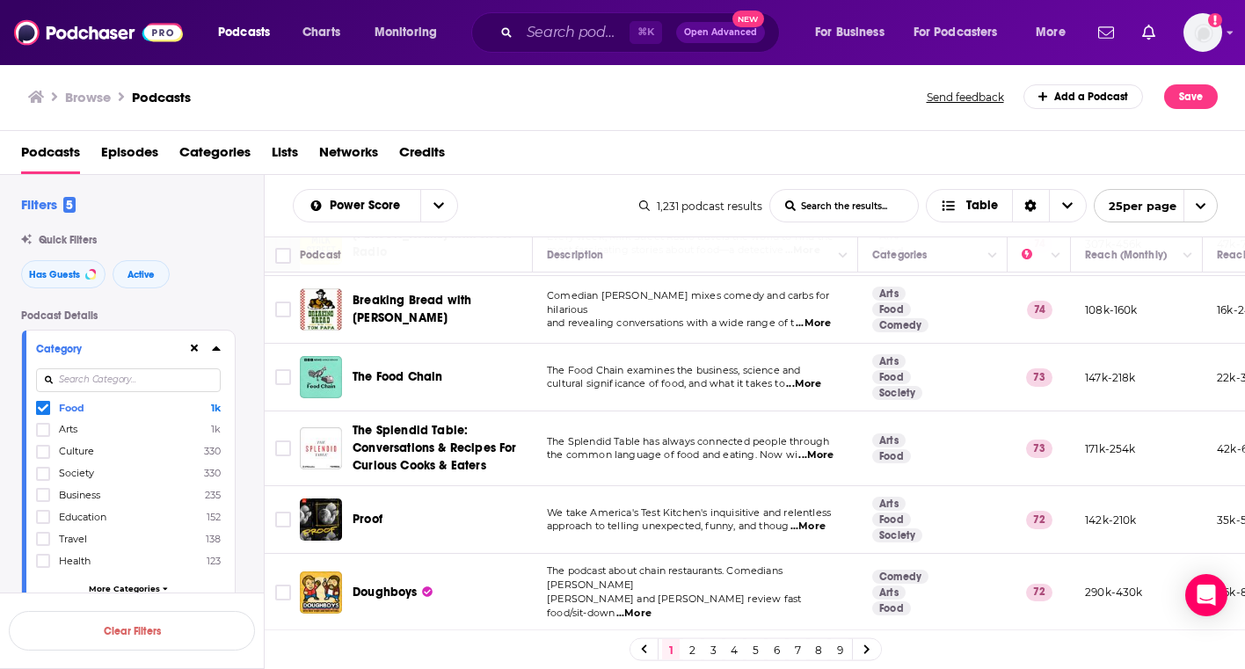
scroll to position [397, 0]
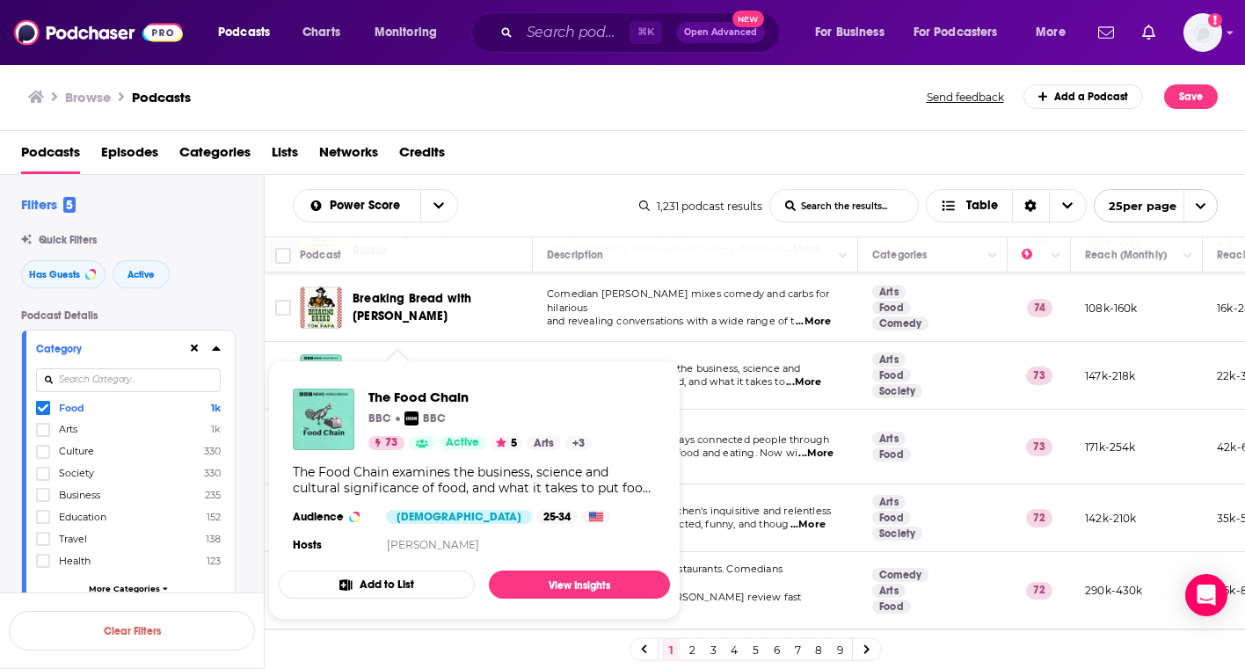
click at [733, 107] on div "Browse Podcasts" at bounding box center [478, 96] width 900 height 25
click at [640, 124] on div "Browse Podcasts Send feedback Add a Podcast Save" at bounding box center [623, 97] width 1246 height 68
click at [624, 123] on div "Browse Podcasts Send feedback Add a Podcast Save" at bounding box center [623, 97] width 1246 height 68
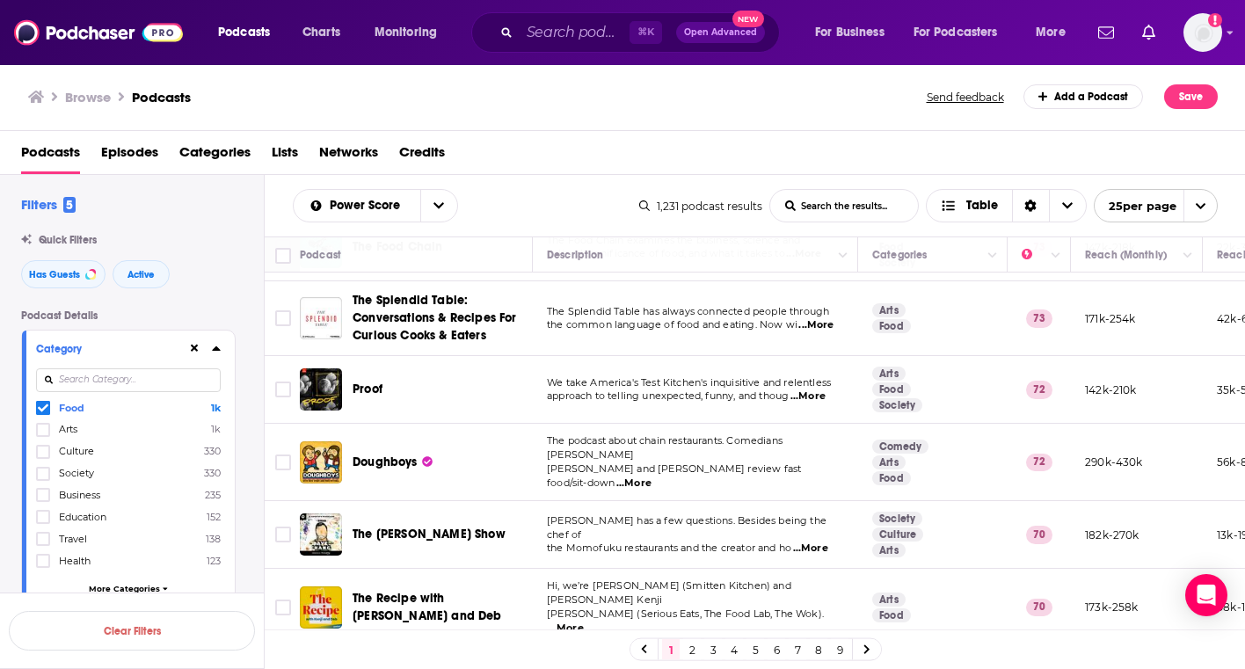
scroll to position [536, 0]
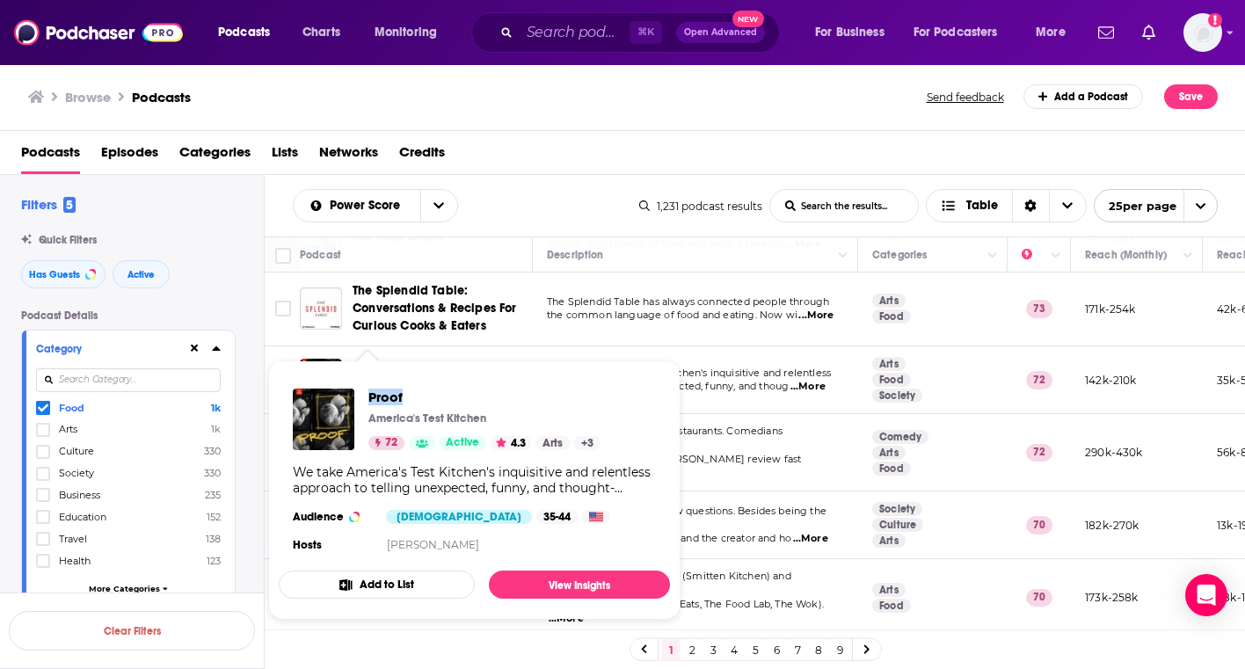
click at [550, 160] on div "Podcasts Episodes Categories Lists Networks Credits" at bounding box center [626, 156] width 1211 height 36
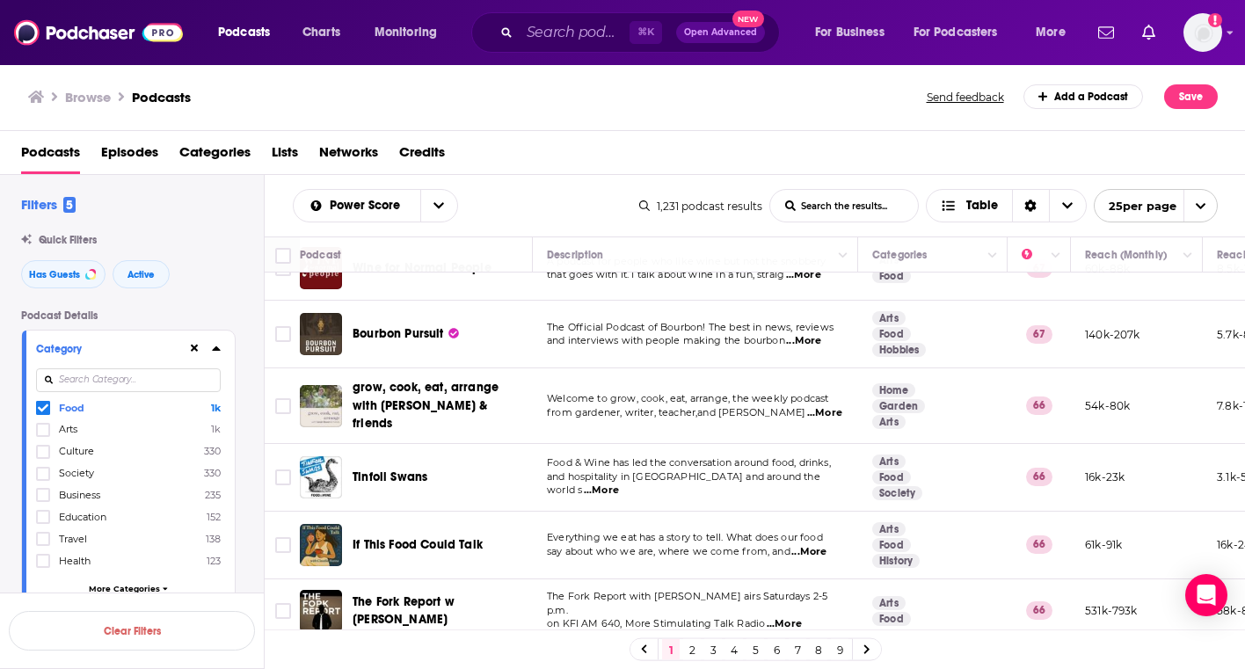
scroll to position [1325, 0]
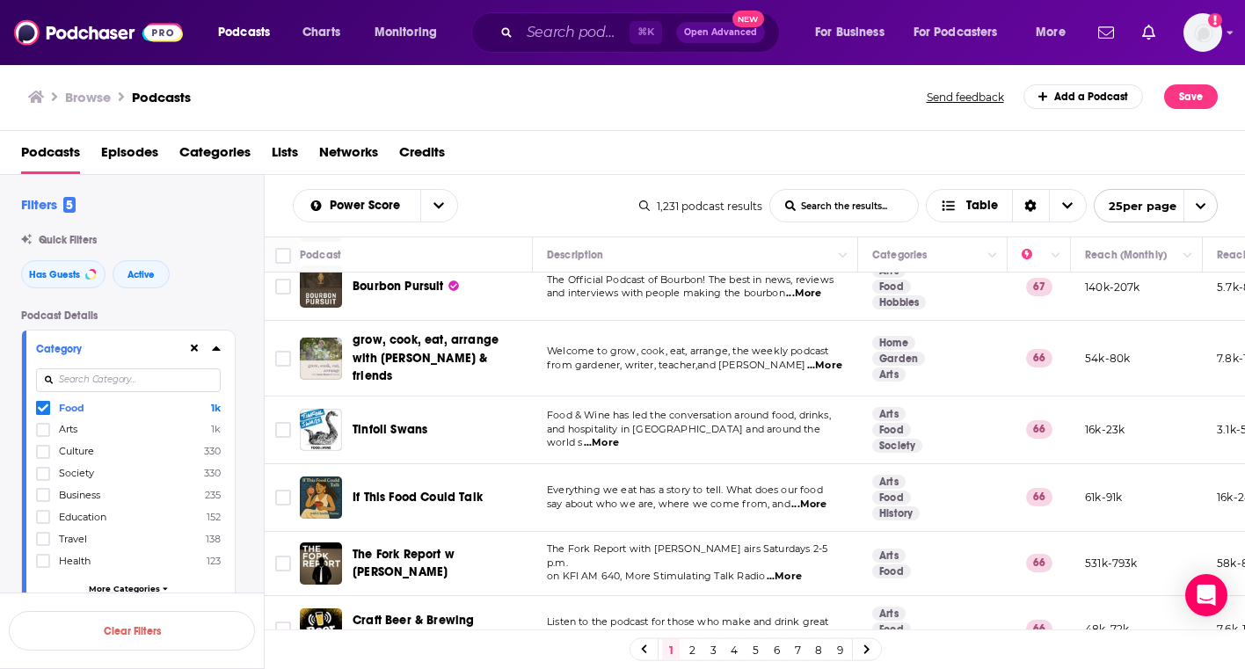
click at [692, 651] on link "2" at bounding box center [692, 649] width 18 height 21
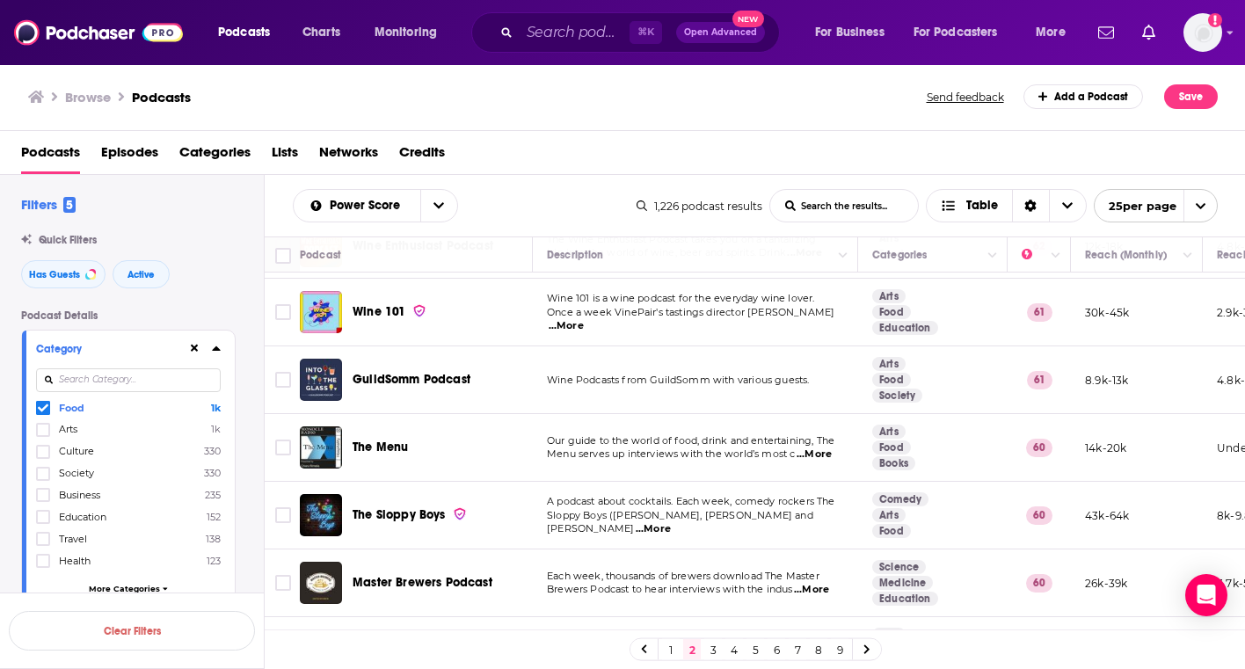
scroll to position [1311, 0]
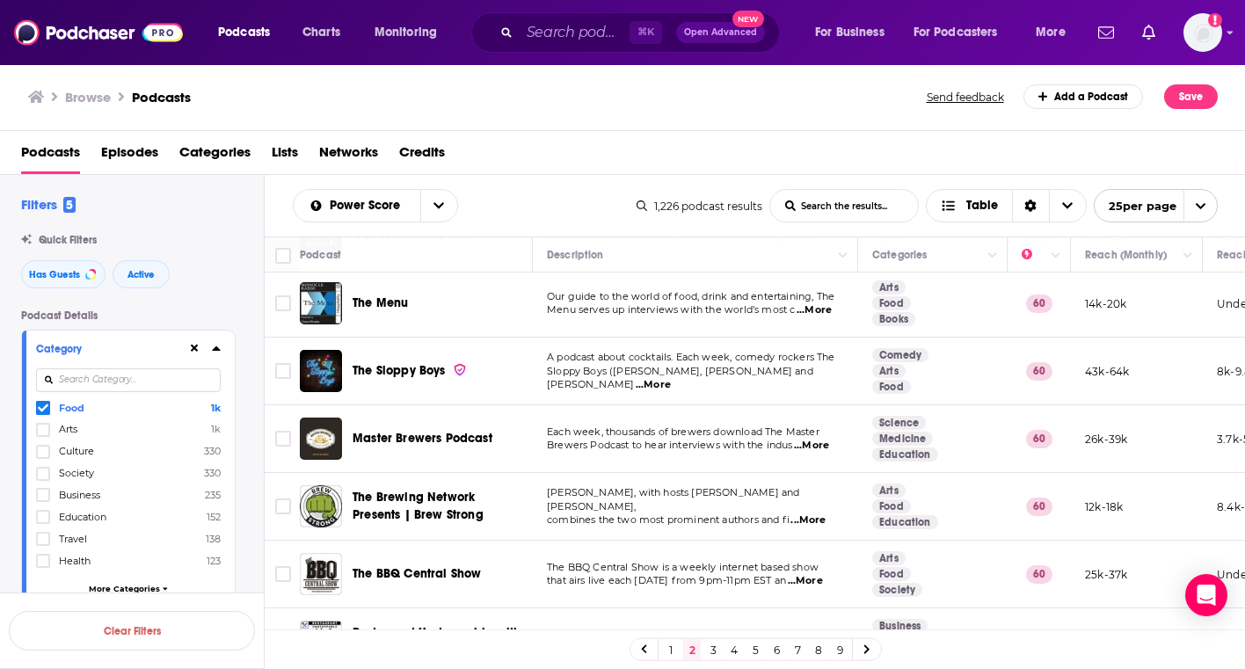
click at [710, 644] on link "3" at bounding box center [713, 649] width 18 height 21
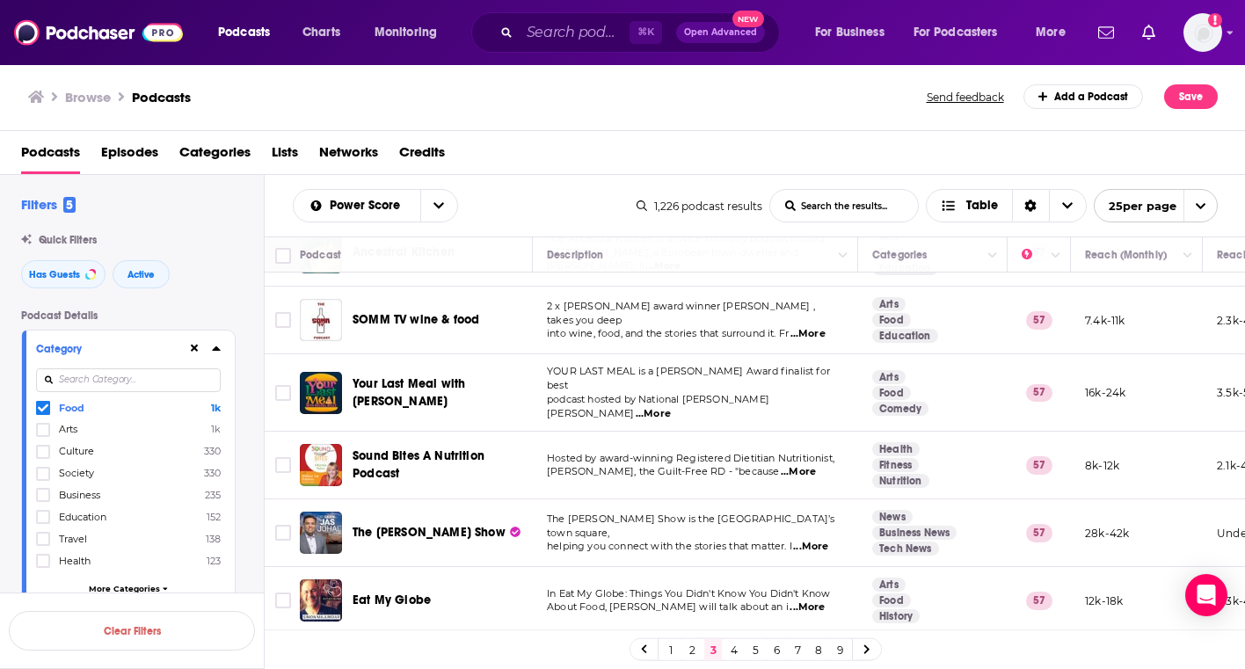
scroll to position [1322, 0]
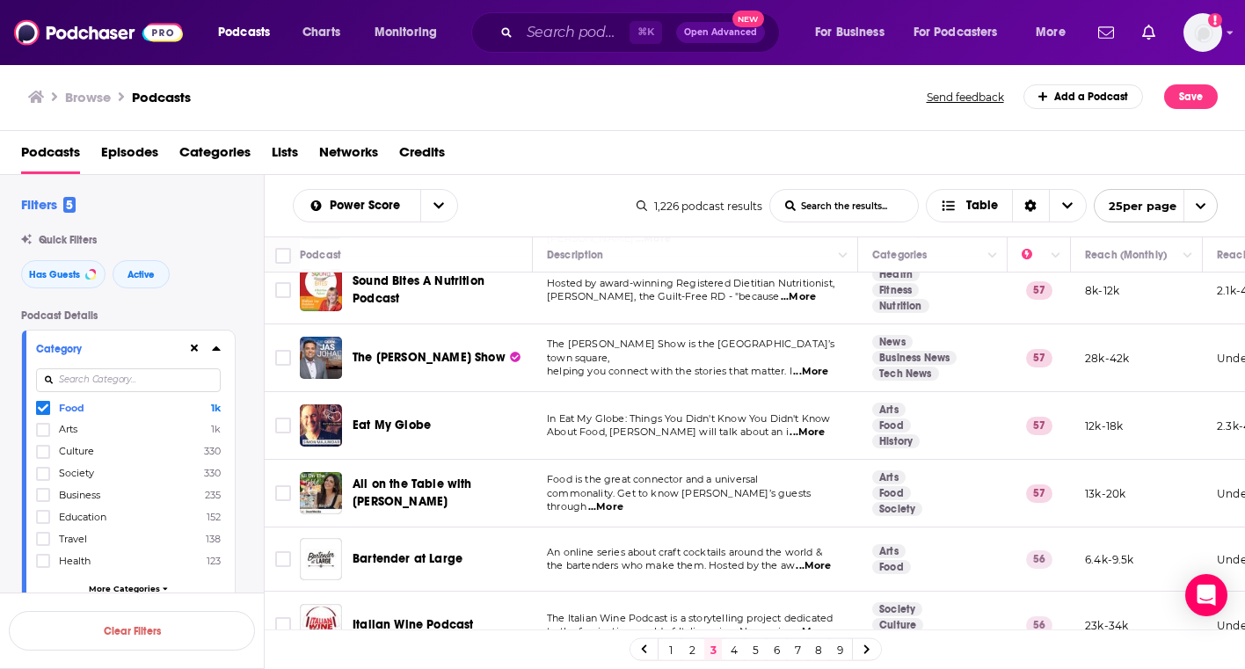
click at [733, 645] on link "4" at bounding box center [734, 649] width 18 height 21
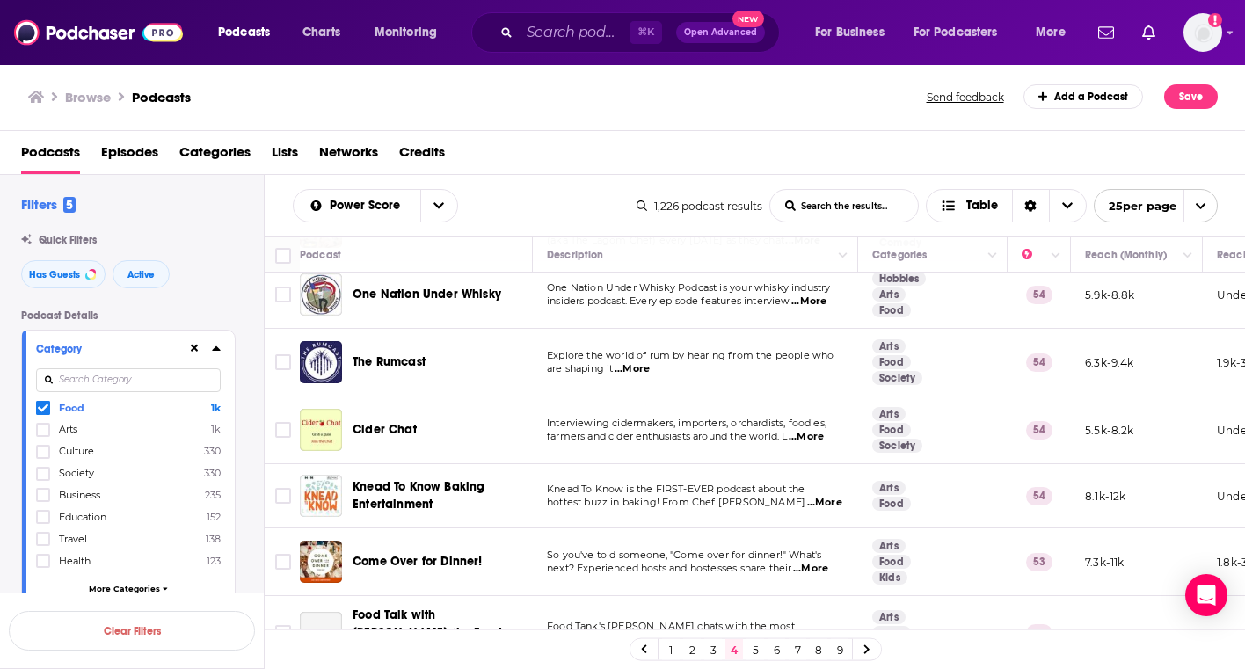
scroll to position [1325, 0]
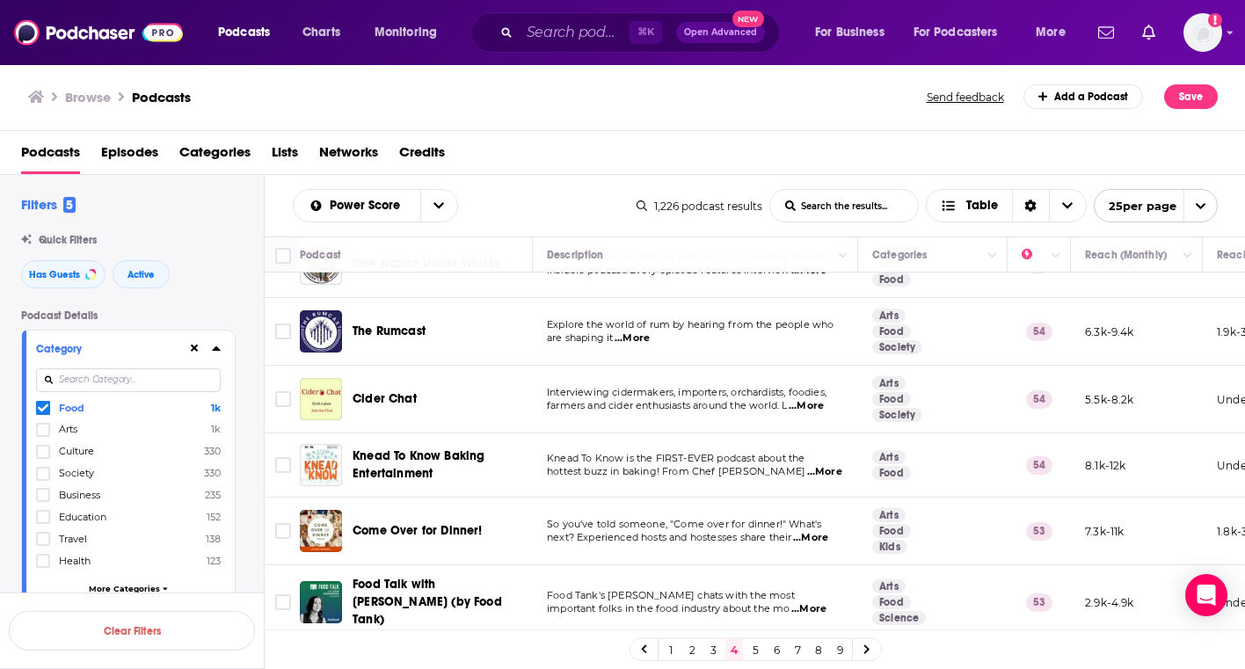
click at [755, 651] on link "5" at bounding box center [756, 649] width 18 height 21
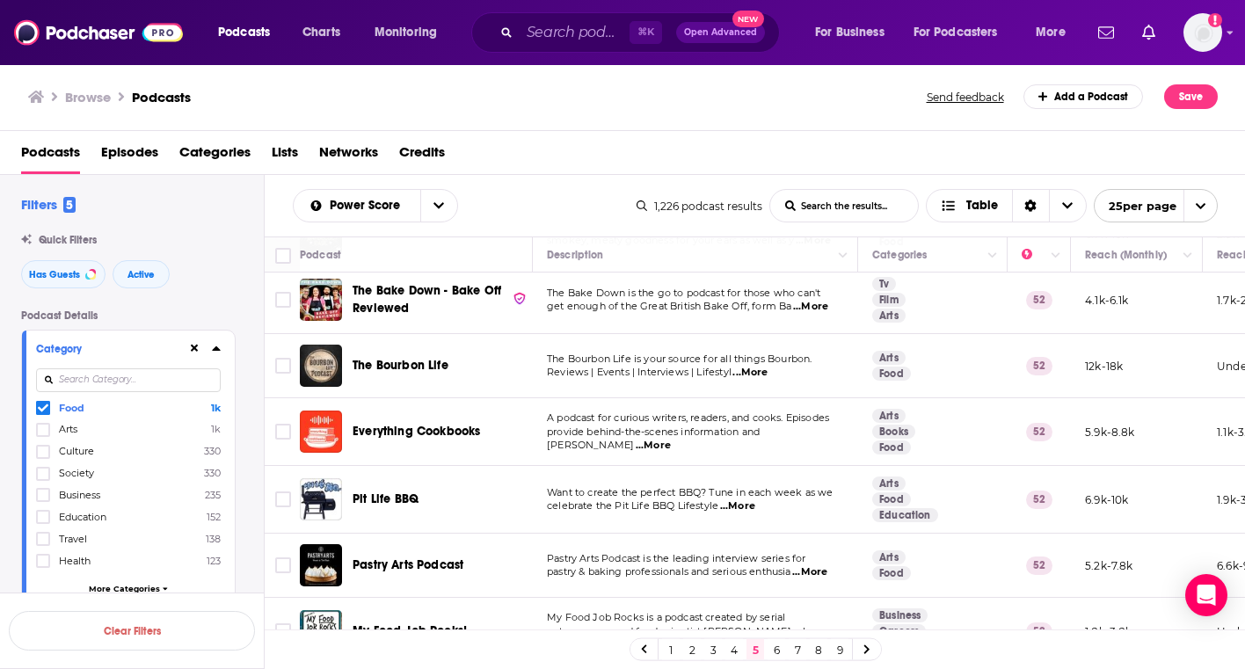
scroll to position [1304, 0]
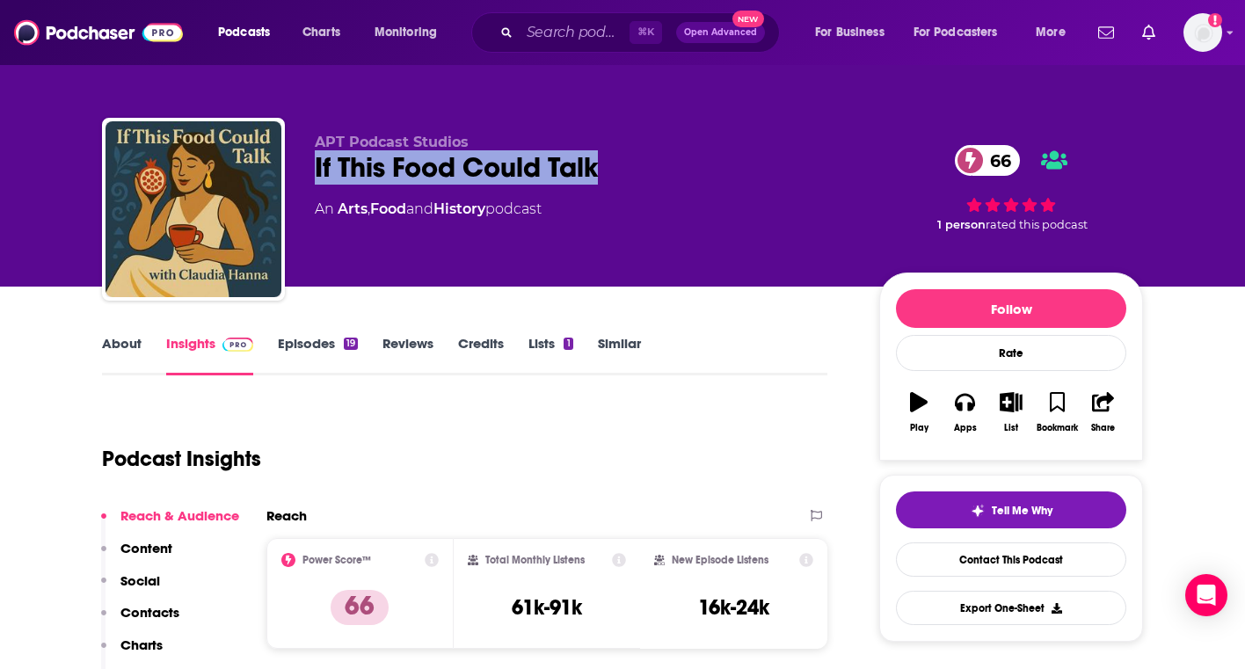
drag, startPoint x: 630, startPoint y: 175, endPoint x: 309, endPoint y: 178, distance: 321.8
click at [309, 178] on div "APT Podcast Studios If This Food Could Talk 66 An Arts , Food and History podca…" at bounding box center [622, 213] width 1041 height 190
copy h2 "If This Food Could Talk"
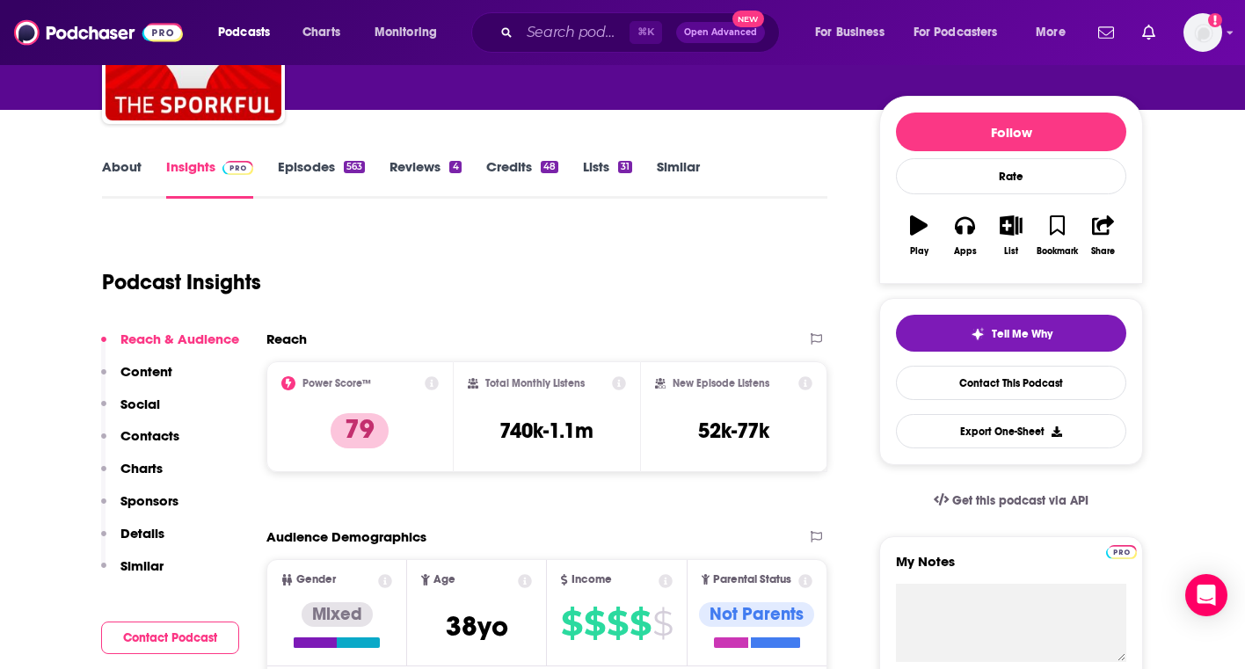
scroll to position [178, 0]
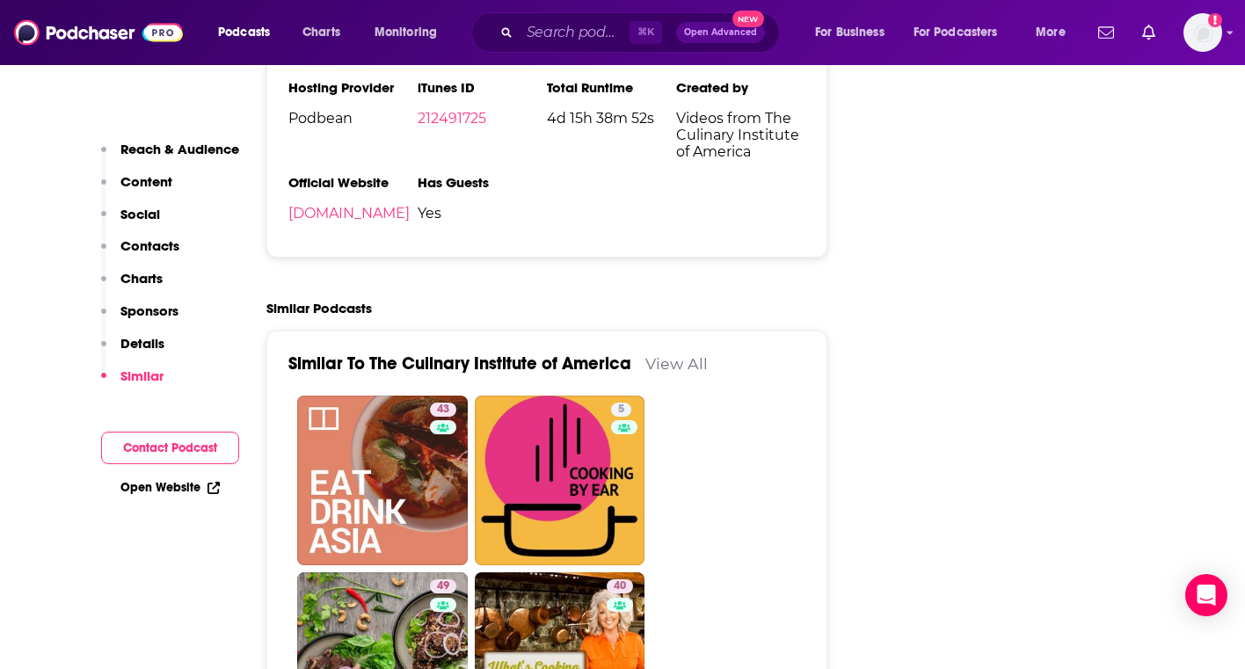
scroll to position [2517, 0]
